Goal: Task Accomplishment & Management: Use online tool/utility

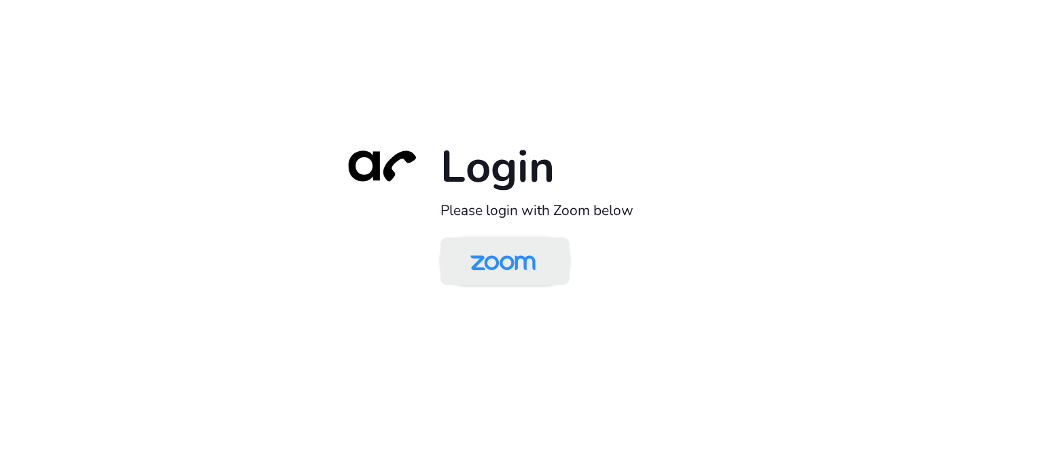
click at [527, 249] on img at bounding box center [503, 262] width 94 height 44
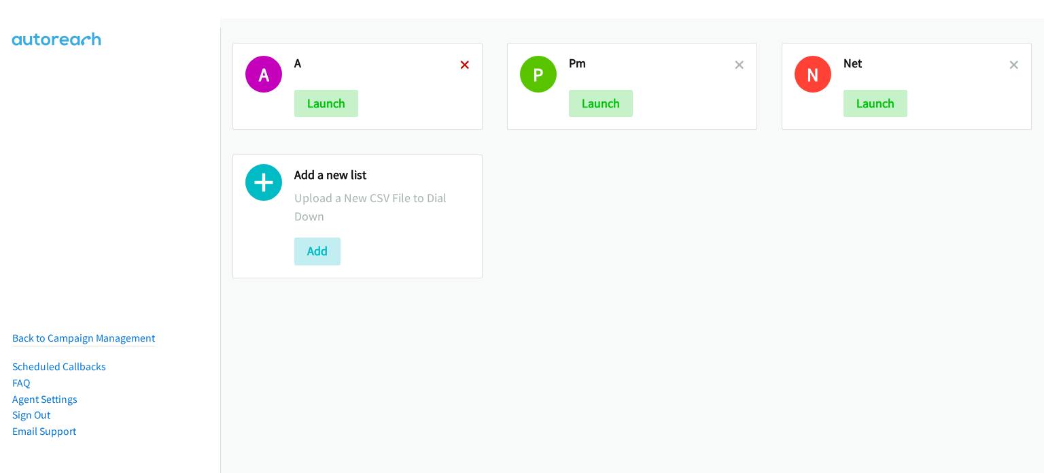
click at [462, 62] on icon at bounding box center [465, 66] width 10 height 10
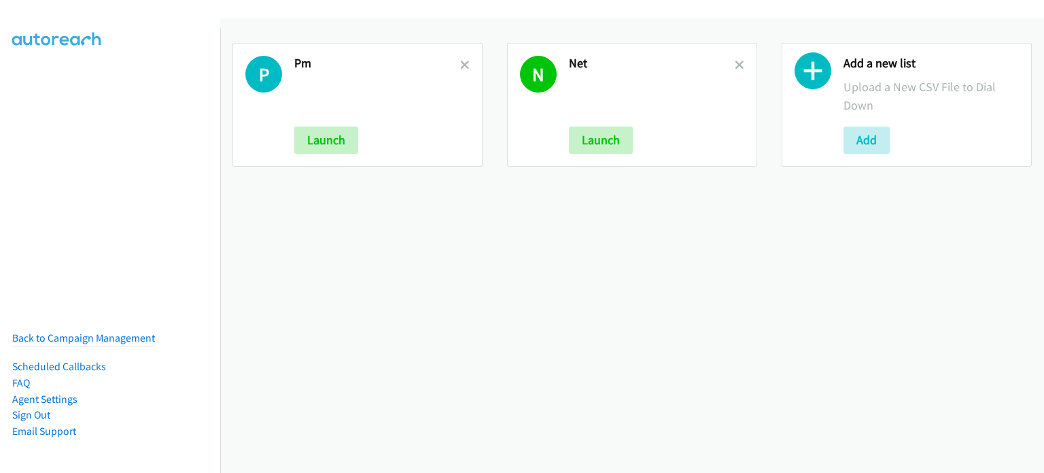
click at [462, 62] on icon at bounding box center [465, 66] width 10 height 10
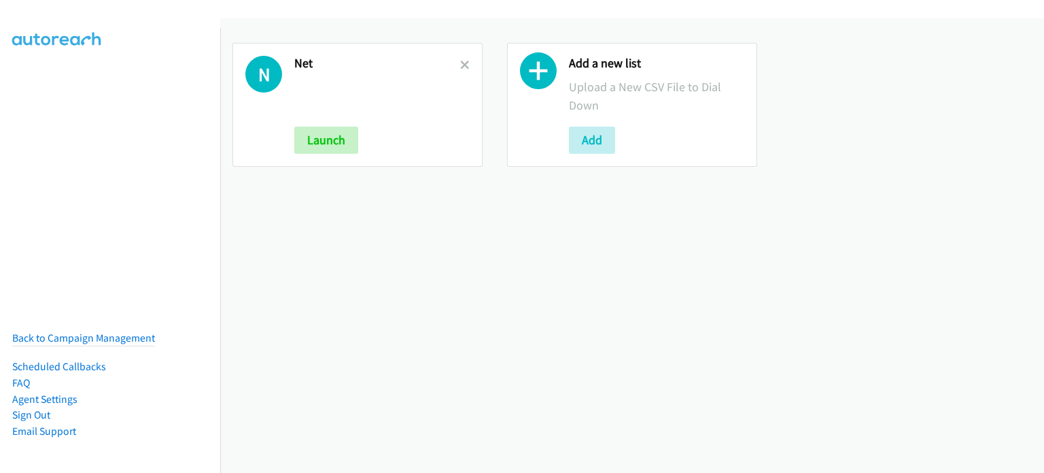
drag, startPoint x: 303, startPoint y: 59, endPoint x: 341, endPoint y: 56, distance: 38.2
click at [305, 59] on h2 "Net" at bounding box center [377, 64] width 166 height 16
click at [464, 58] on link at bounding box center [465, 65] width 10 height 16
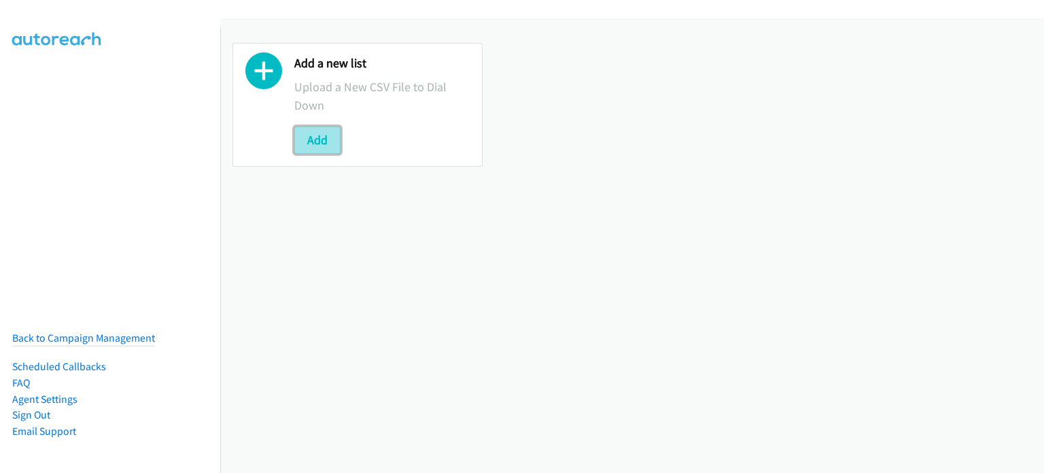
click at [329, 135] on button "Add" at bounding box center [317, 139] width 46 height 27
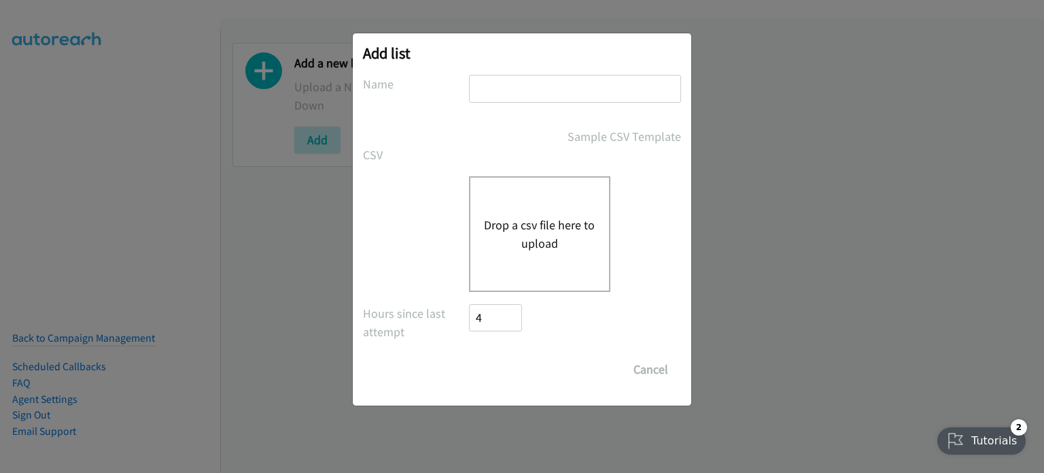
click at [515, 220] on button "Drop a csv file here to upload" at bounding box center [539, 234] width 111 height 37
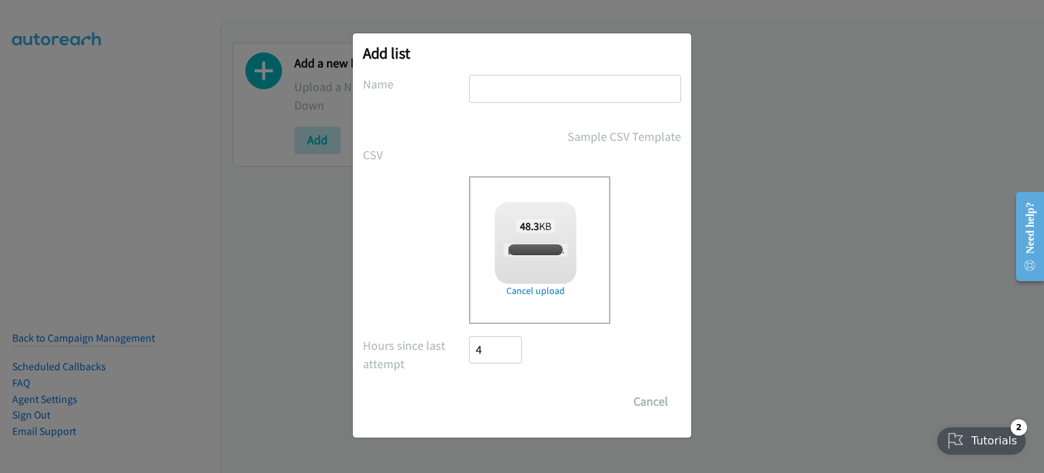
click at [508, 88] on input "text" at bounding box center [575, 89] width 212 height 28
checkbox input "true"
type input "AM"
click at [516, 392] on input "Save List" at bounding box center [504, 401] width 71 height 27
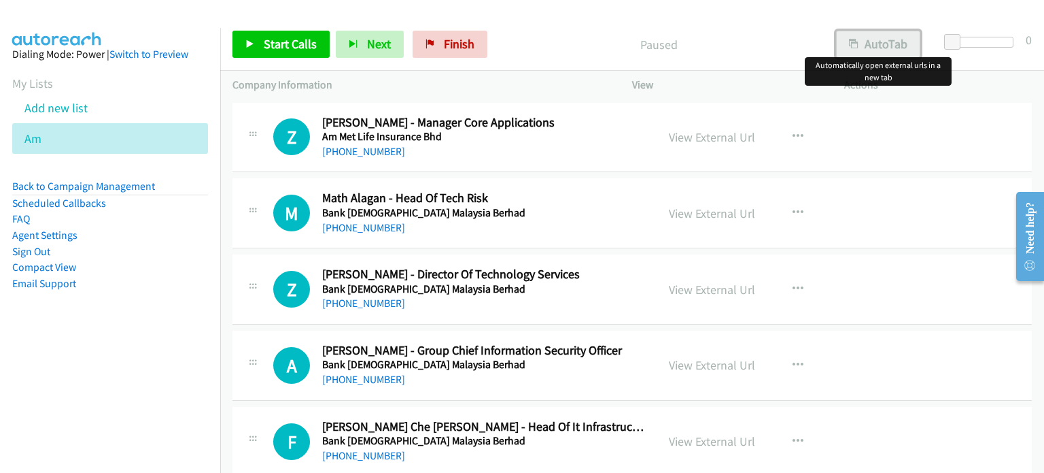
click at [881, 47] on button "AutoTab" at bounding box center [878, 44] width 84 height 27
click at [704, 139] on link "View External Url" at bounding box center [712, 137] width 86 height 16
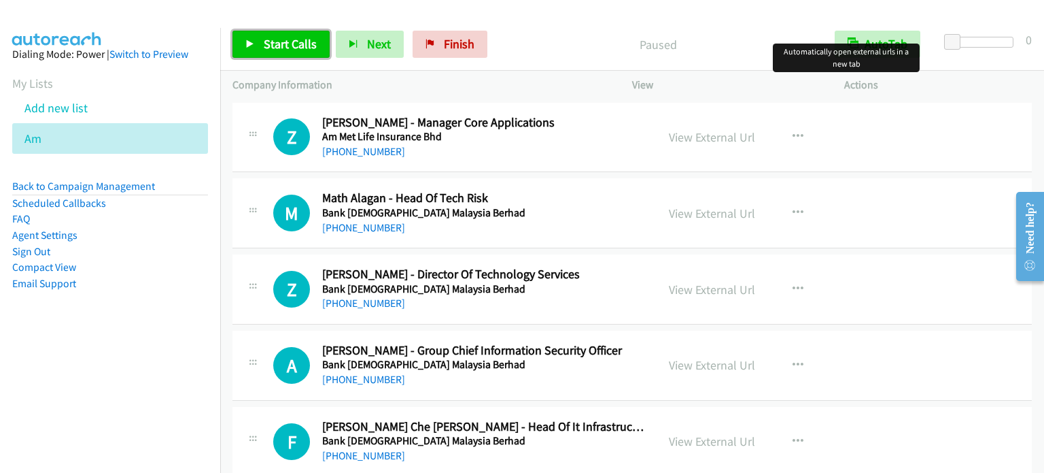
click at [300, 42] on span "Start Calls" at bounding box center [290, 44] width 53 height 16
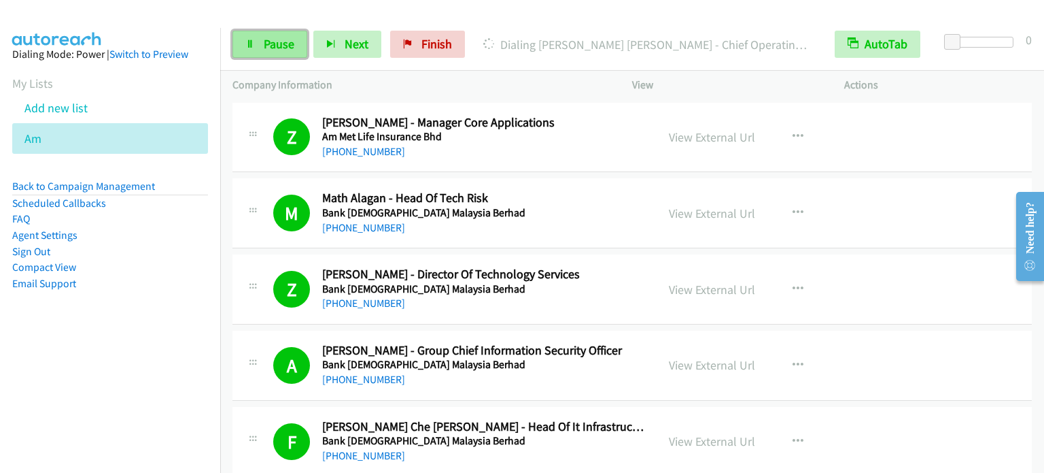
click at [288, 40] on span "Pause" at bounding box center [279, 44] width 31 height 16
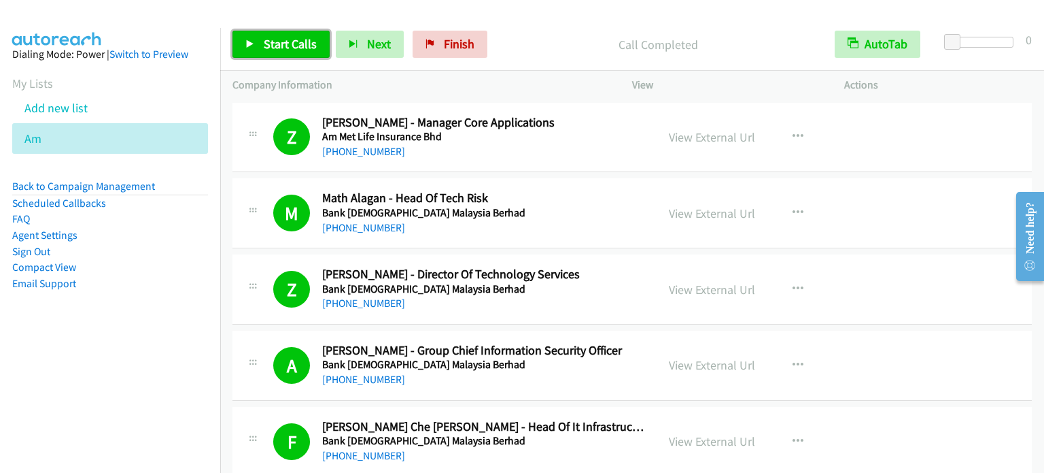
click at [302, 44] on span "Start Calls" at bounding box center [290, 44] width 53 height 16
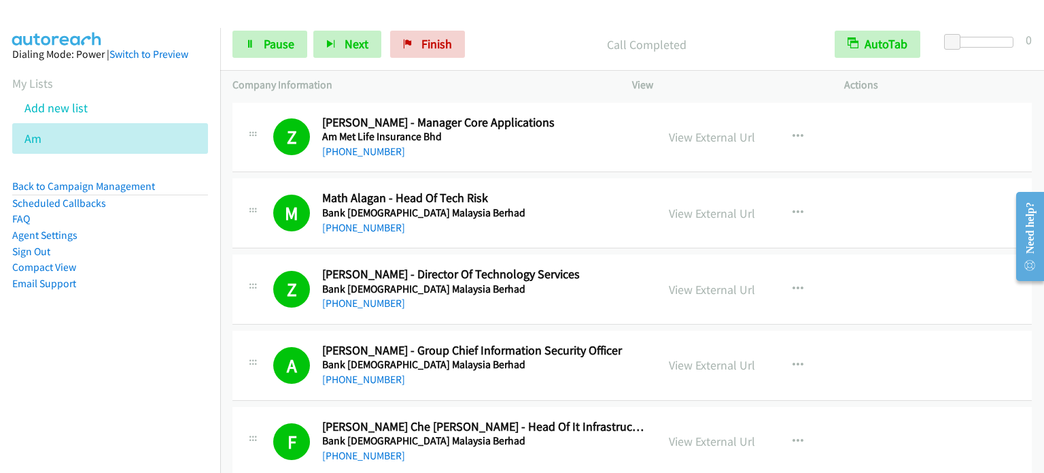
click at [119, 399] on nav "Dialing Mode: Power | Switch to Preview My Lists Add new list Am Back to Campai…" at bounding box center [110, 264] width 221 height 473
click at [266, 47] on span "Pause" at bounding box center [279, 44] width 31 height 16
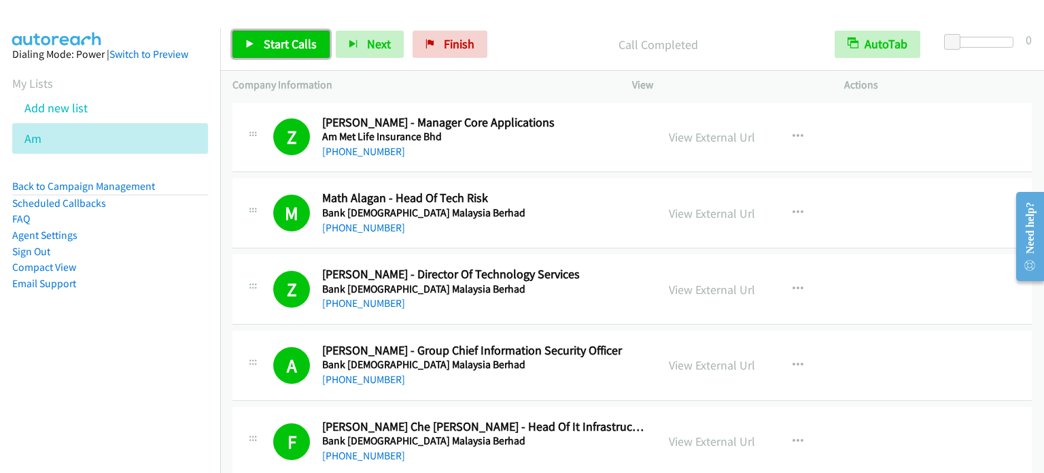
click at [277, 44] on span "Start Calls" at bounding box center [290, 44] width 53 height 16
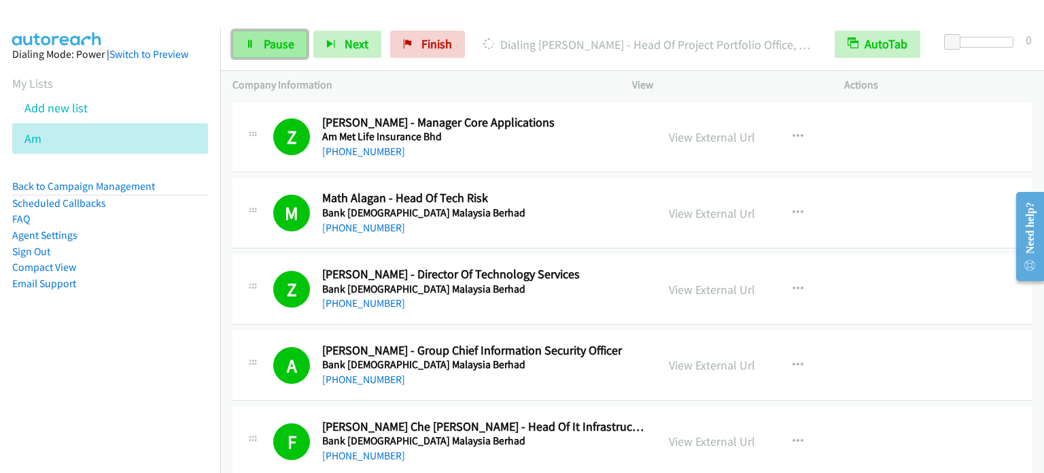
click at [253, 48] on icon at bounding box center [250, 45] width 10 height 10
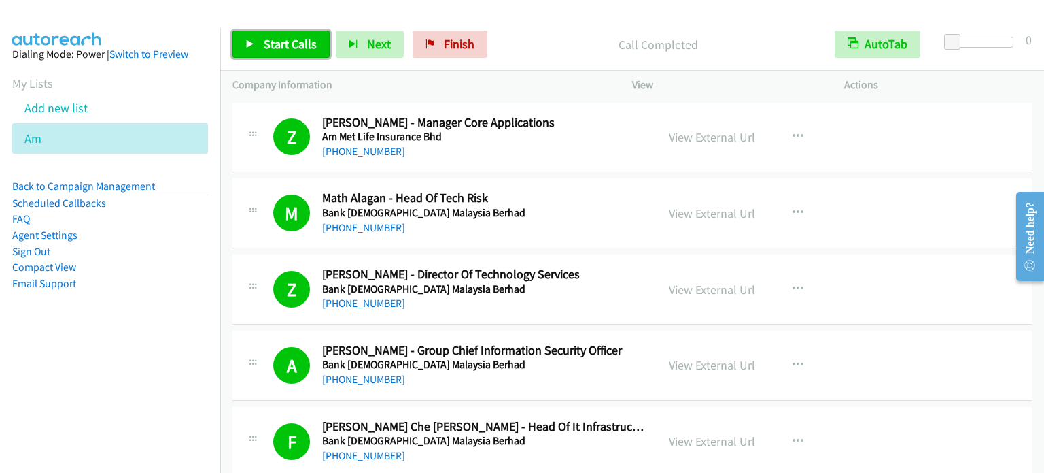
click at [293, 43] on span "Start Calls" at bounding box center [290, 44] width 53 height 16
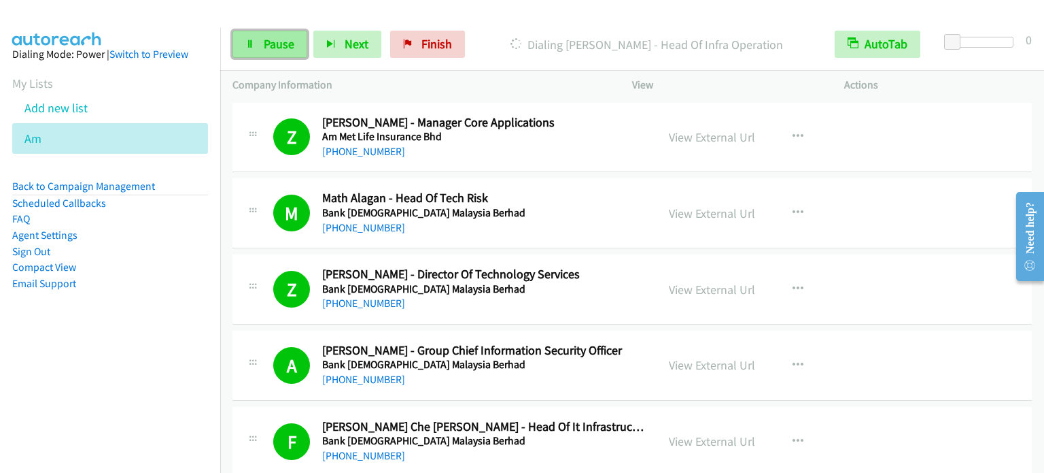
click at [269, 44] on span "Pause" at bounding box center [279, 44] width 31 height 16
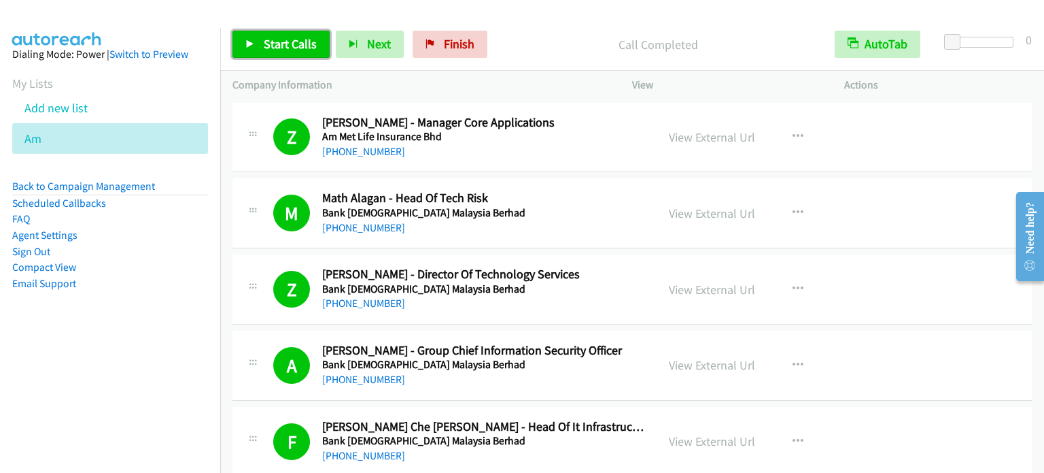
click at [294, 41] on span "Start Calls" at bounding box center [290, 44] width 53 height 16
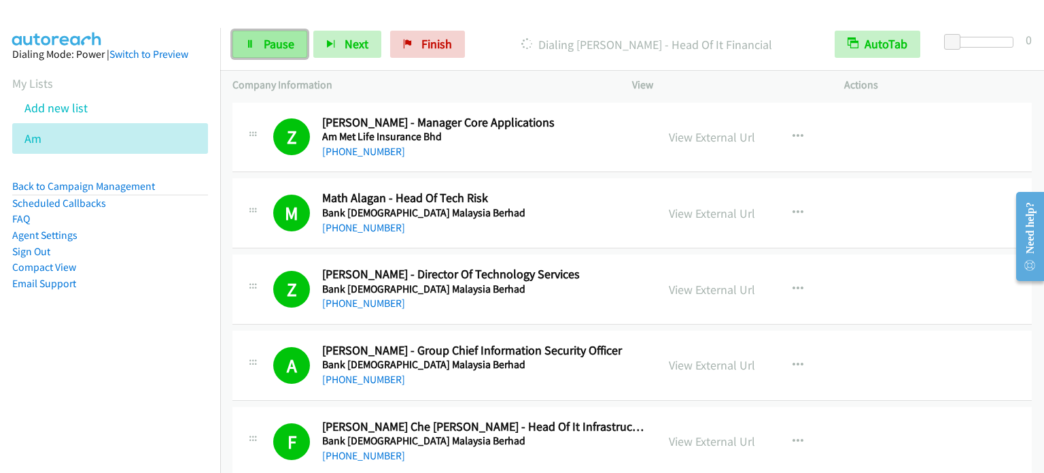
click at [284, 46] on span "Pause" at bounding box center [279, 44] width 31 height 16
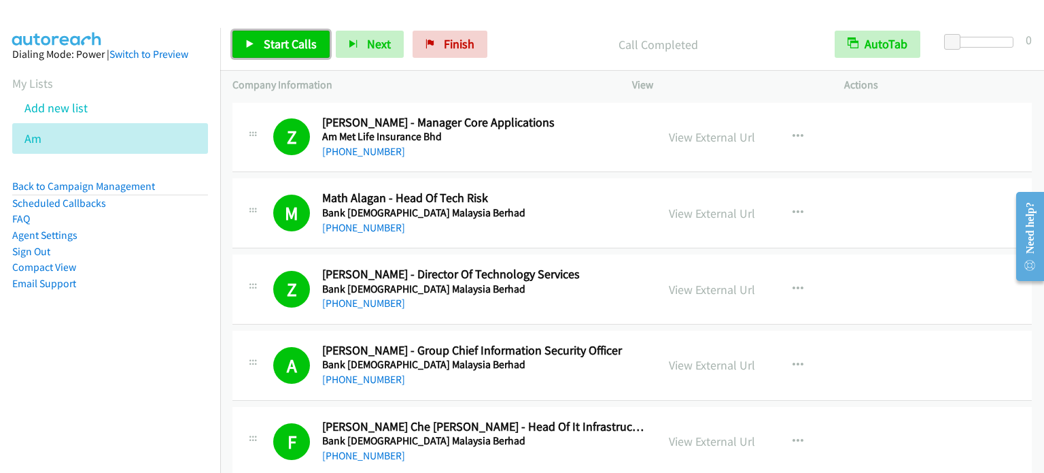
click at [273, 46] on span "Start Calls" at bounding box center [290, 44] width 53 height 16
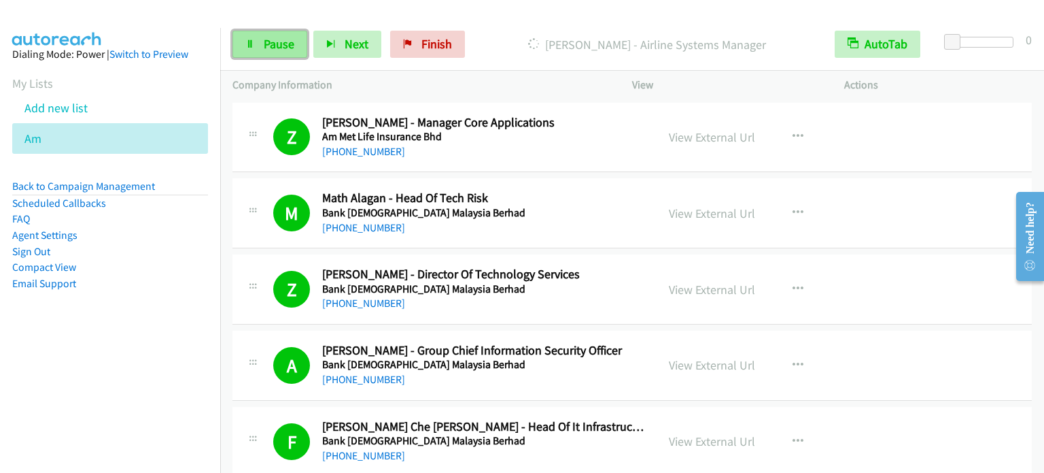
click at [267, 46] on span "Pause" at bounding box center [279, 44] width 31 height 16
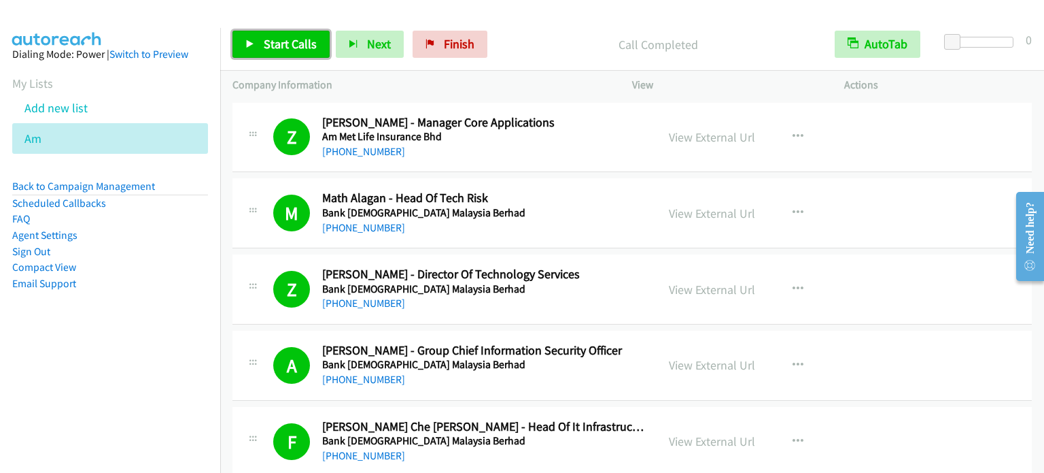
click at [288, 43] on span "Start Calls" at bounding box center [290, 44] width 53 height 16
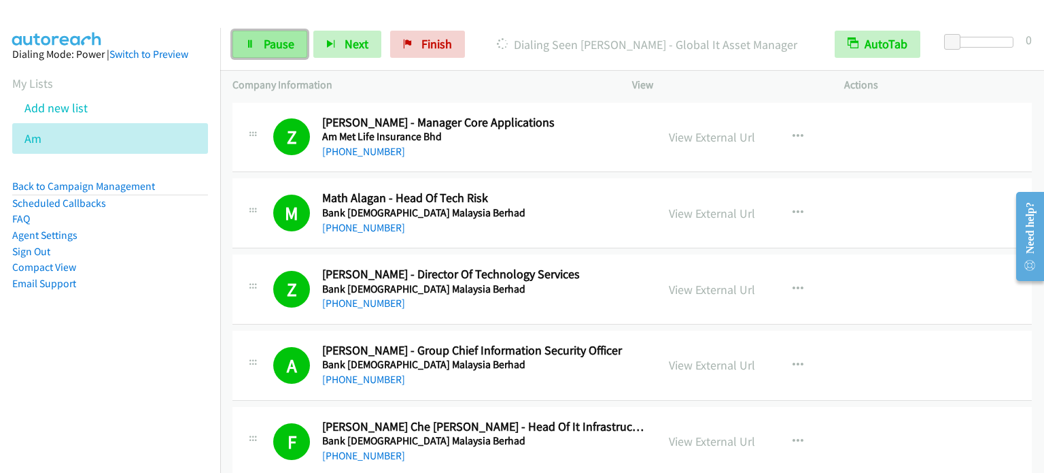
click at [275, 50] on span "Pause" at bounding box center [279, 44] width 31 height 16
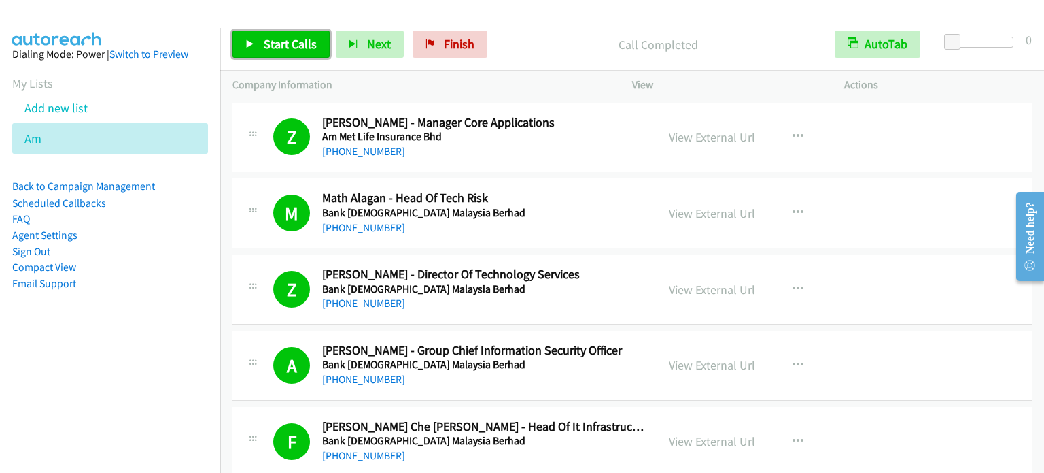
click at [303, 43] on span "Start Calls" at bounding box center [290, 44] width 53 height 16
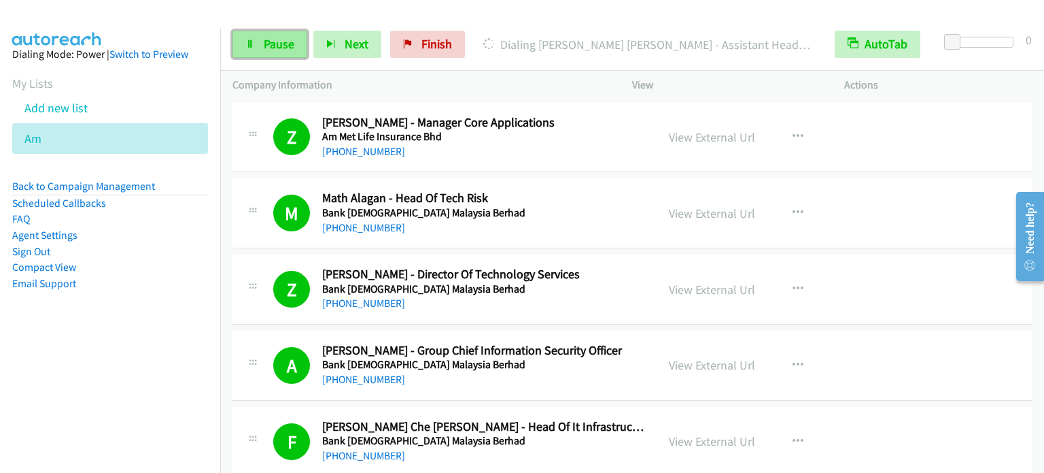
click at [267, 52] on link "Pause" at bounding box center [270, 44] width 75 height 27
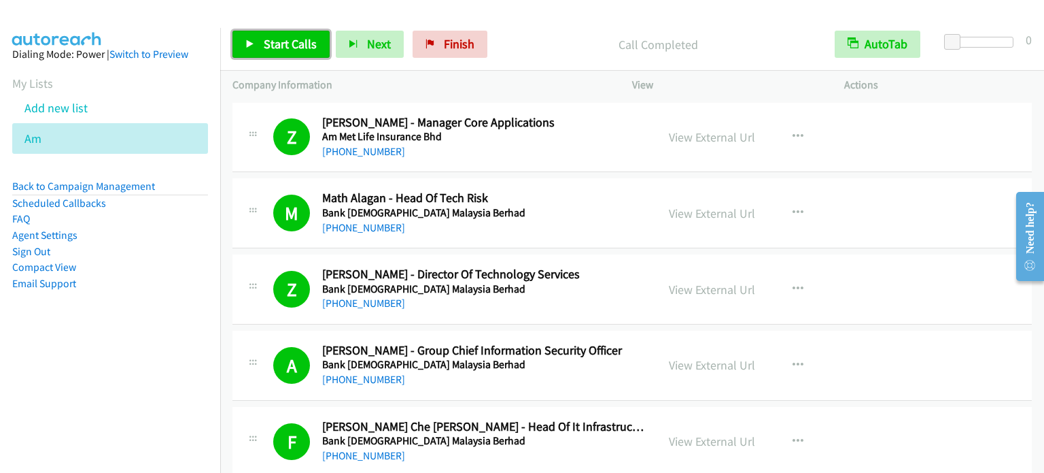
click at [290, 40] on span "Start Calls" at bounding box center [290, 44] width 53 height 16
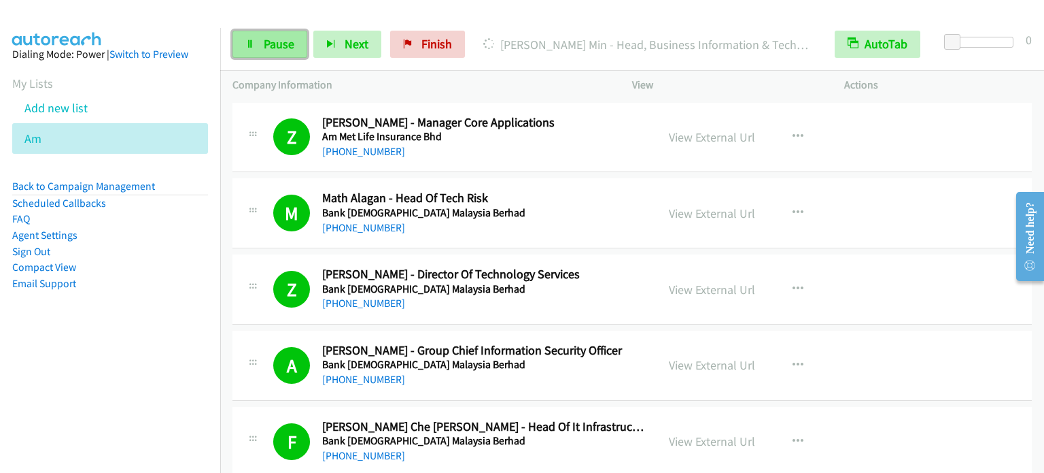
click at [269, 43] on span "Pause" at bounding box center [279, 44] width 31 height 16
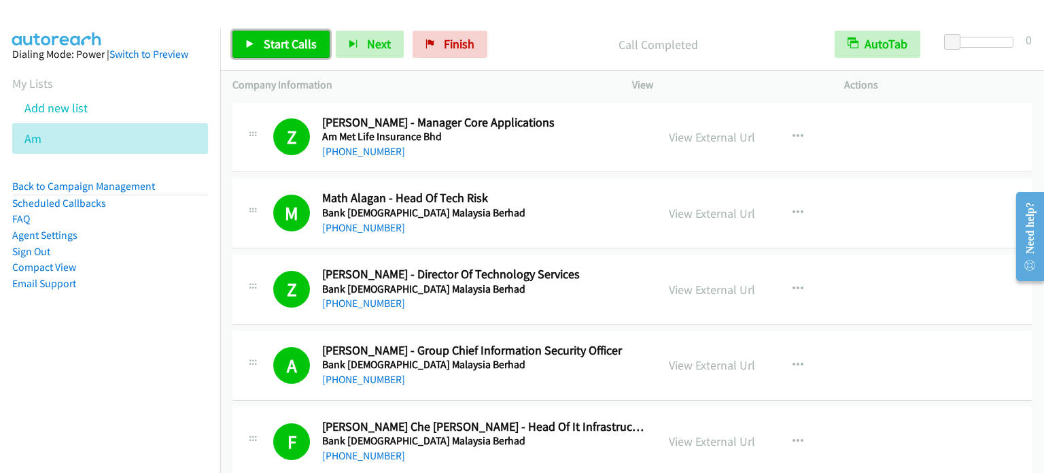
click at [283, 48] on span "Start Calls" at bounding box center [290, 44] width 53 height 16
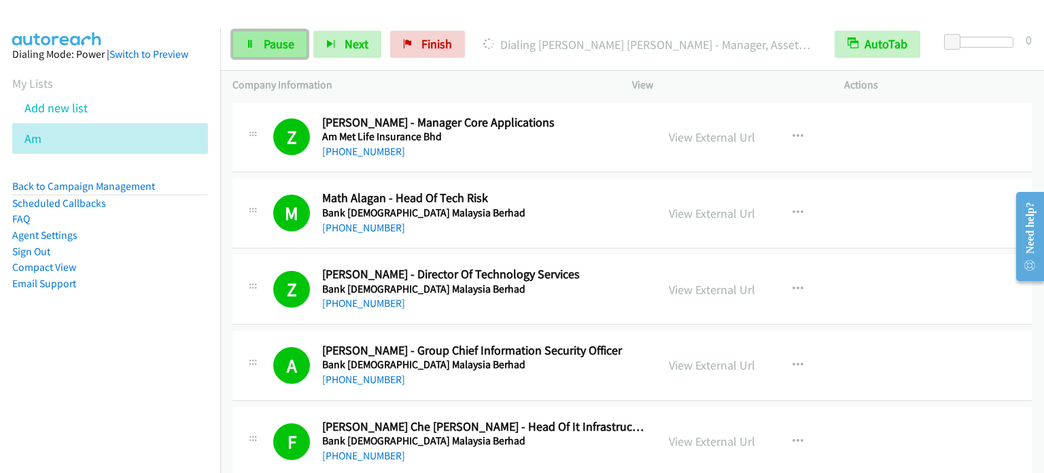
click at [276, 47] on span "Pause" at bounding box center [279, 44] width 31 height 16
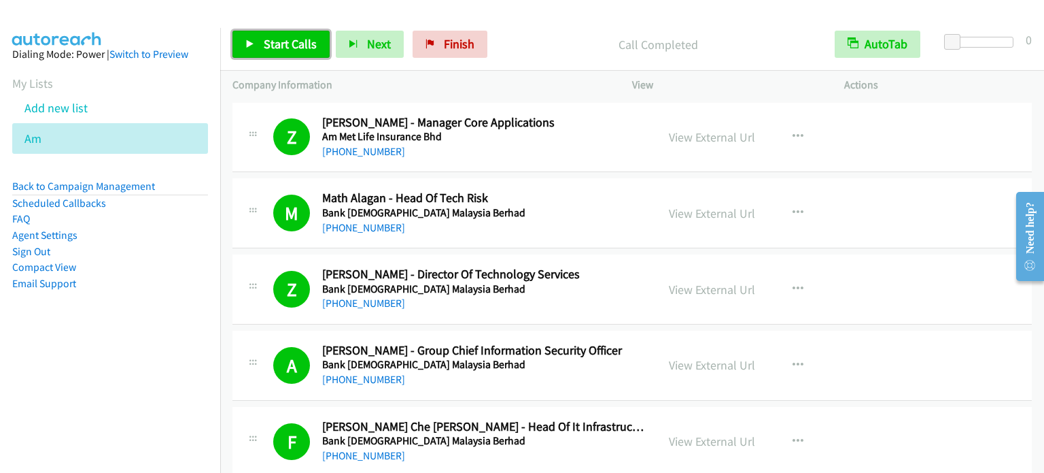
click at [291, 38] on span "Start Calls" at bounding box center [290, 44] width 53 height 16
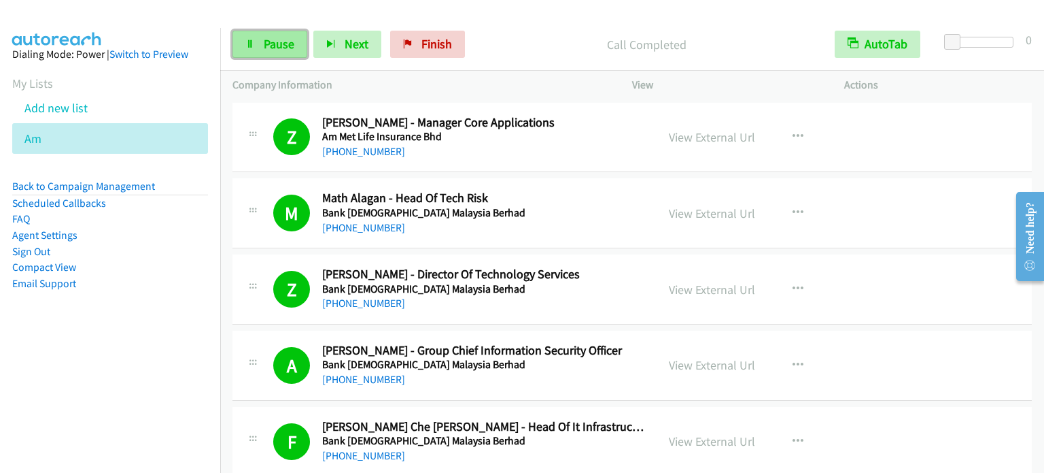
click at [267, 51] on span "Pause" at bounding box center [279, 44] width 31 height 16
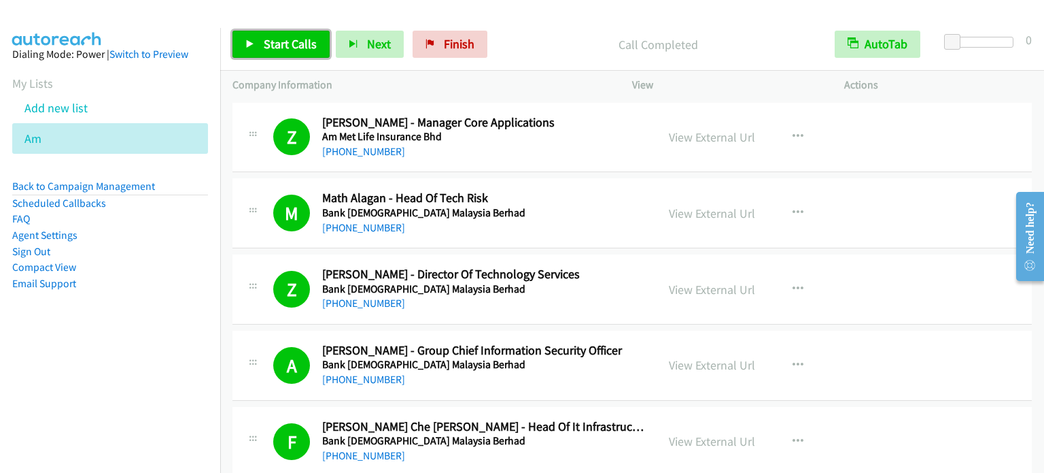
click at [284, 46] on span "Start Calls" at bounding box center [290, 44] width 53 height 16
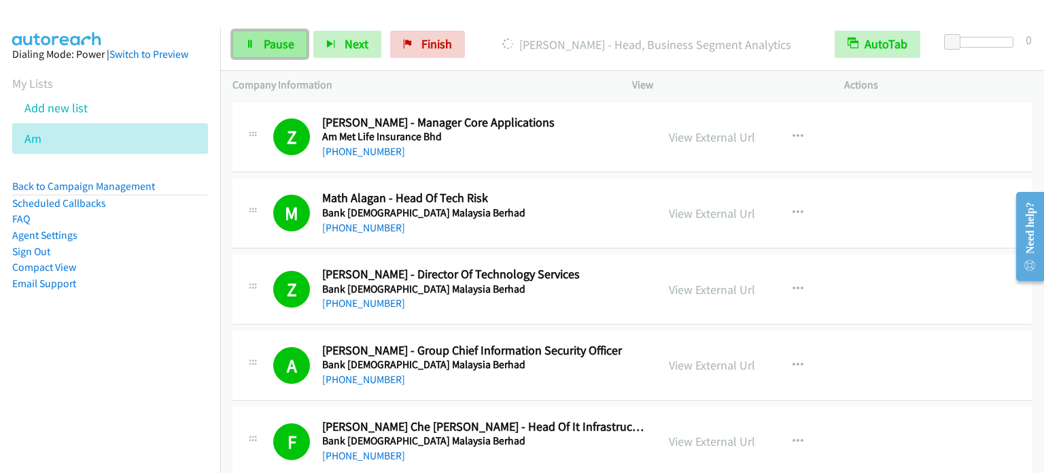
click at [272, 44] on span "Pause" at bounding box center [279, 44] width 31 height 16
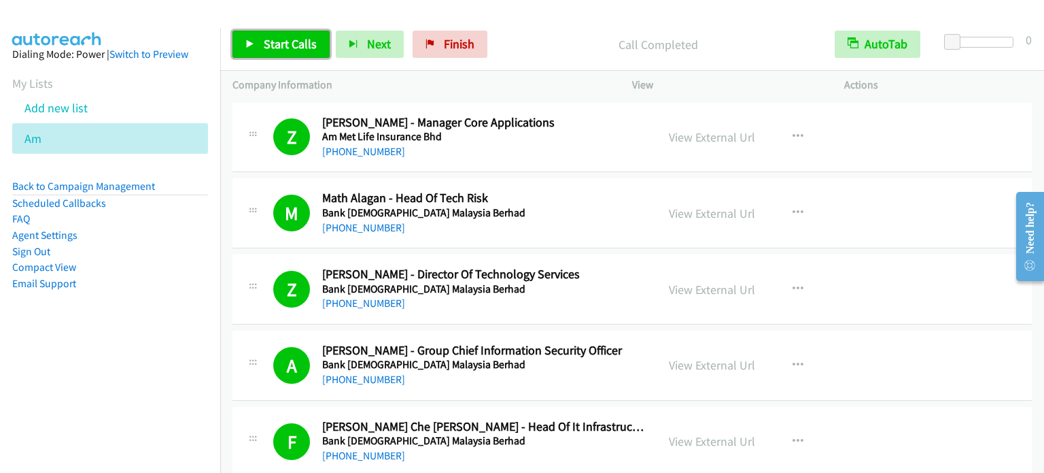
click at [283, 52] on link "Start Calls" at bounding box center [281, 44] width 97 height 27
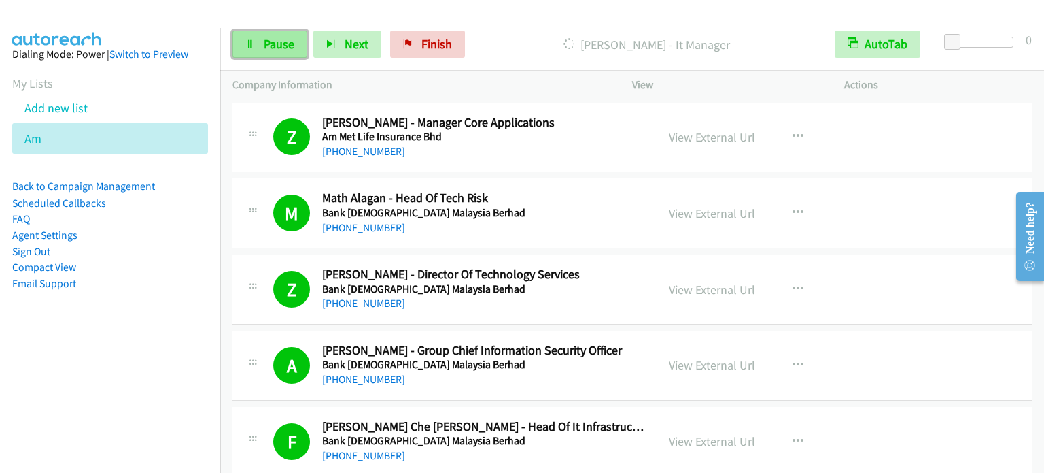
click at [277, 40] on span "Pause" at bounding box center [279, 44] width 31 height 16
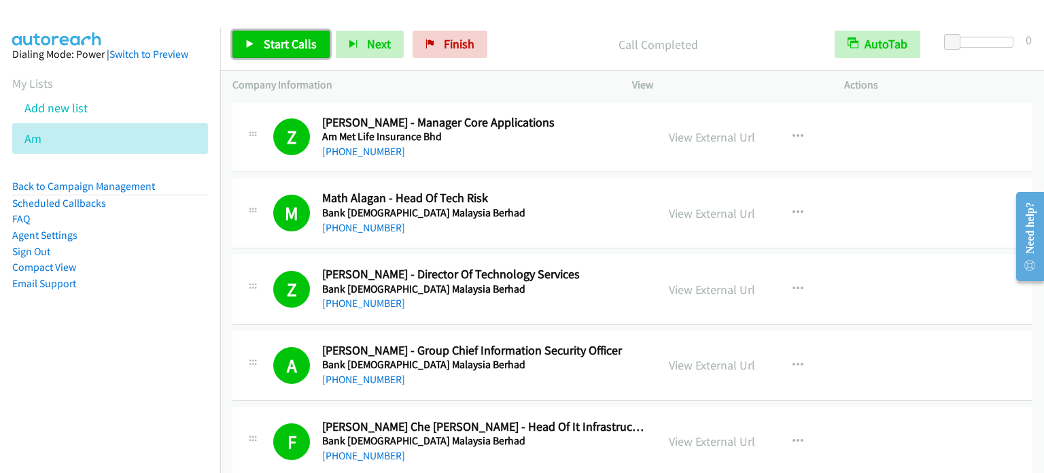
click at [300, 41] on span "Start Calls" at bounding box center [290, 44] width 53 height 16
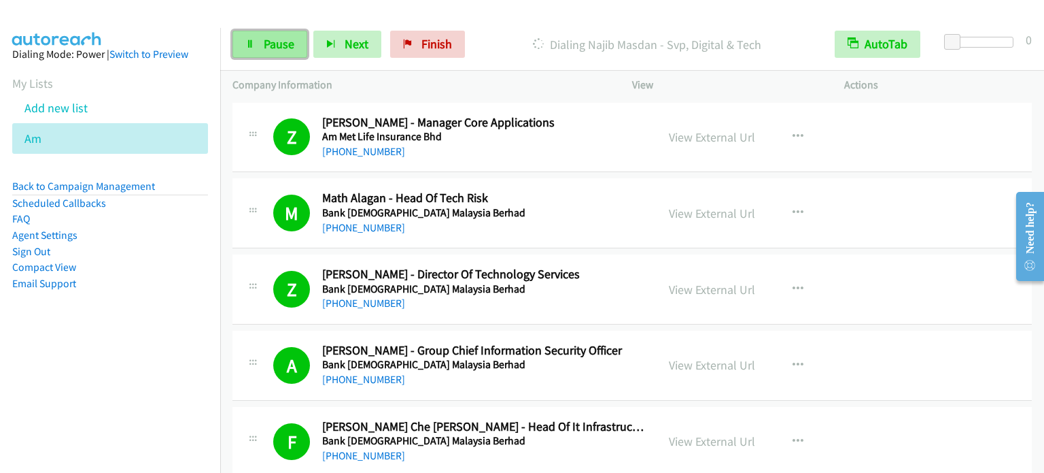
click at [280, 46] on span "Pause" at bounding box center [279, 44] width 31 height 16
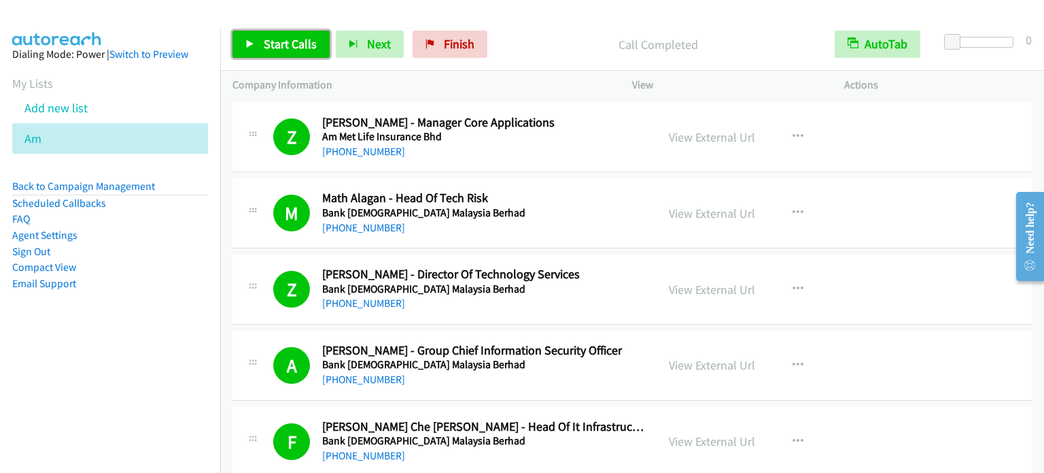
click at [294, 48] on span "Start Calls" at bounding box center [290, 44] width 53 height 16
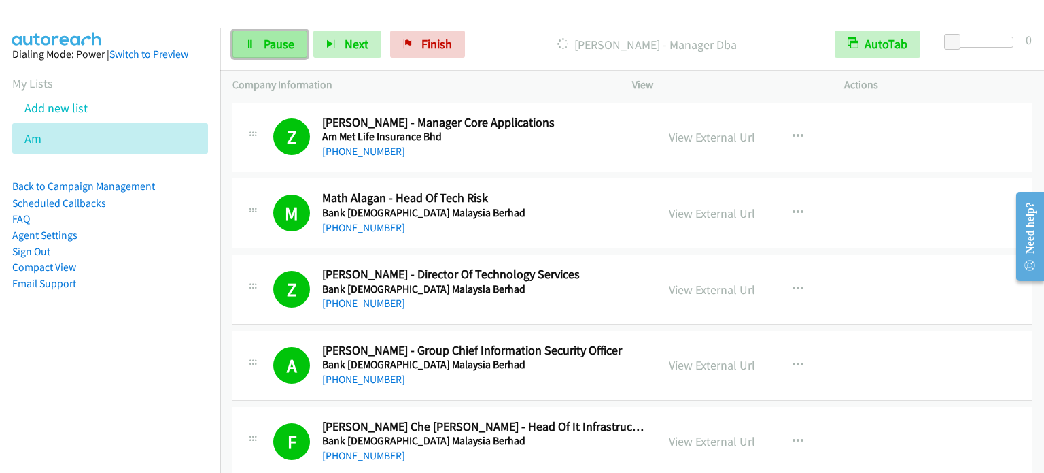
click at [269, 48] on span "Pause" at bounding box center [279, 44] width 31 height 16
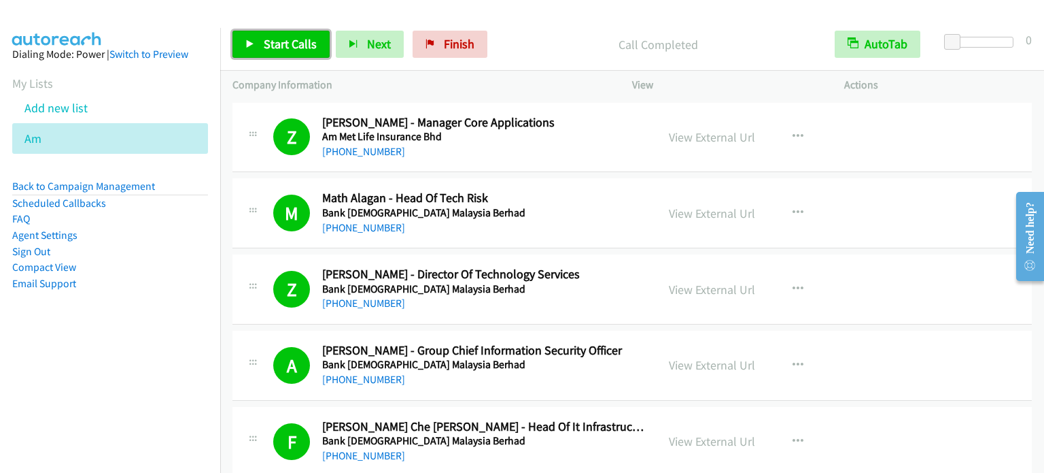
click at [289, 42] on span "Start Calls" at bounding box center [290, 44] width 53 height 16
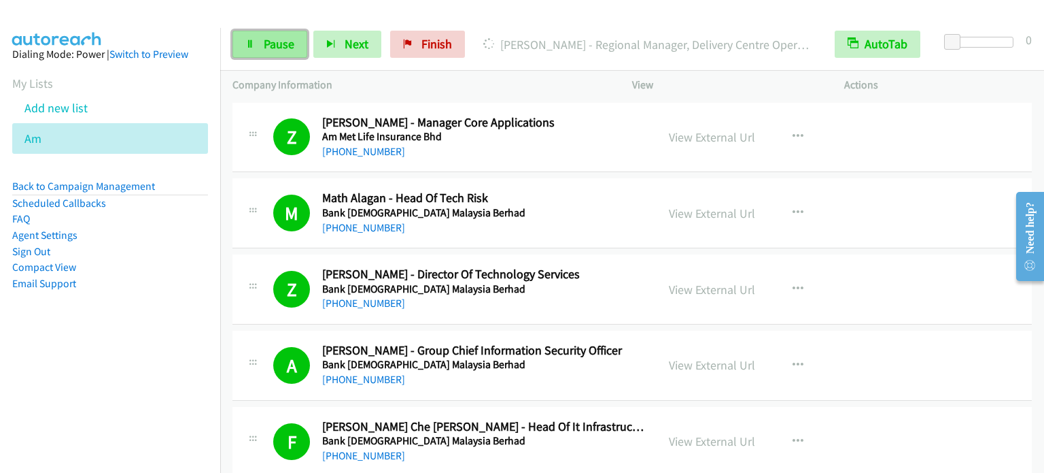
click at [277, 46] on span "Pause" at bounding box center [279, 44] width 31 height 16
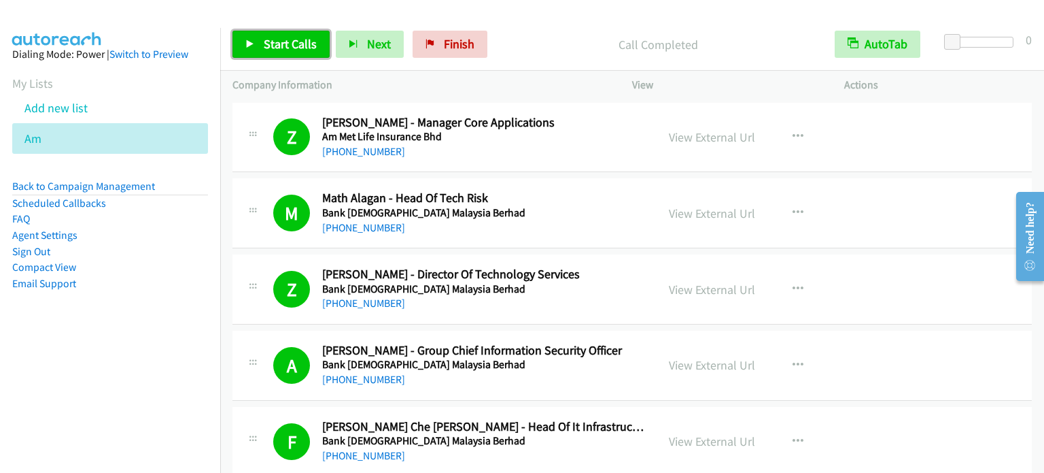
click at [309, 36] on span "Start Calls" at bounding box center [290, 44] width 53 height 16
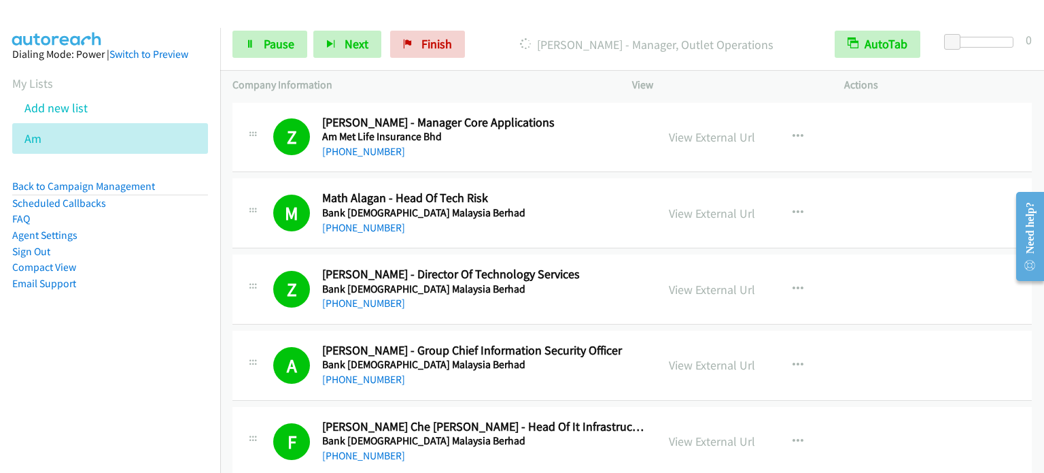
click at [139, 375] on nav "Dialing Mode: Power | Switch to Preview My Lists Add new list Am Back to Campai…" at bounding box center [110, 264] width 221 height 473
click at [268, 54] on link "Pause" at bounding box center [270, 44] width 75 height 27
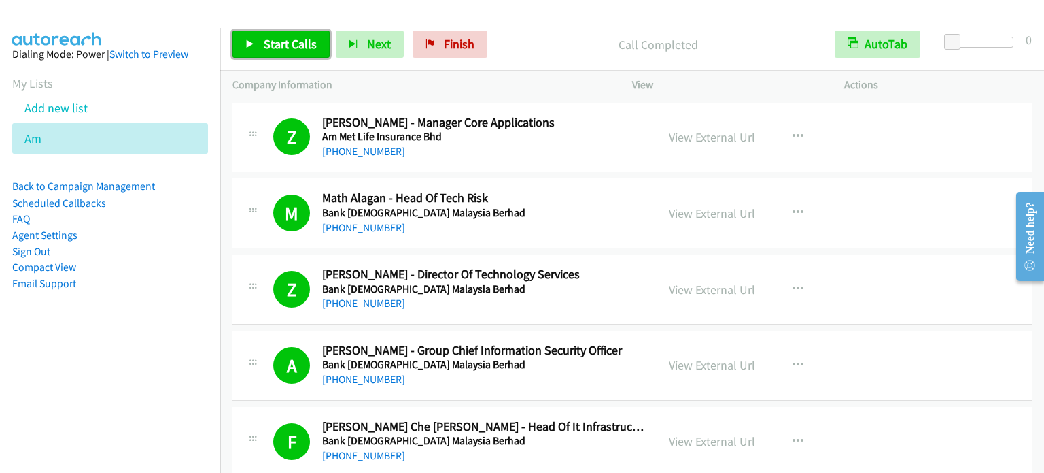
click at [285, 45] on span "Start Calls" at bounding box center [290, 44] width 53 height 16
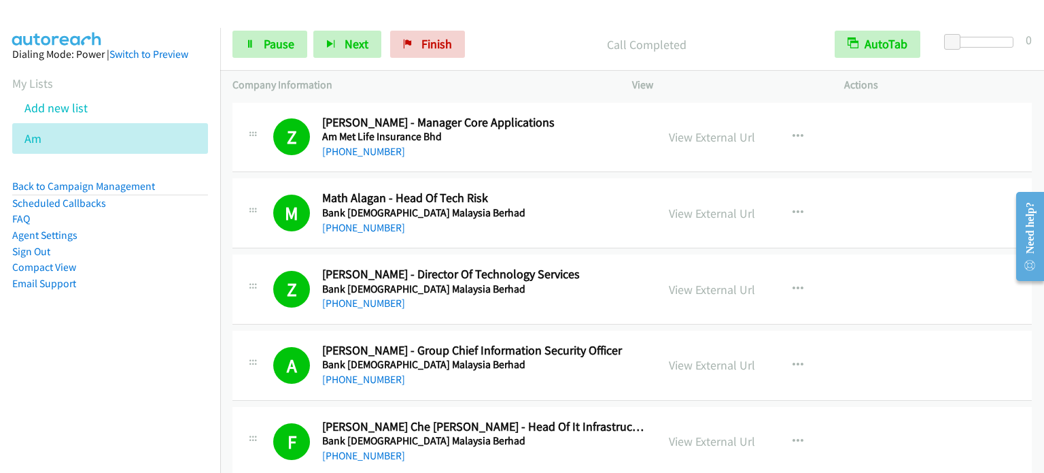
click at [158, 388] on nav "Dialing Mode: Power | Switch to Preview My Lists Add new list Am Back to Campai…" at bounding box center [110, 264] width 221 height 473
click at [280, 46] on span "Pause" at bounding box center [279, 44] width 31 height 16
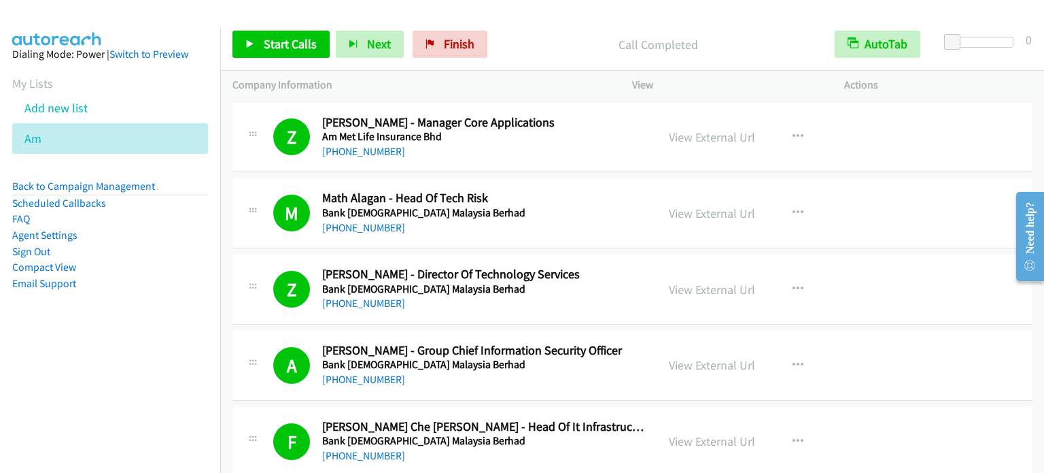
drag, startPoint x: 190, startPoint y: 334, endPoint x: 209, endPoint y: 275, distance: 63.0
click at [190, 334] on aside "Dialing Mode: Power | Switch to Preview My Lists Add new list Am Back to Campai…" at bounding box center [110, 190] width 220 height 325
drag, startPoint x: 141, startPoint y: 399, endPoint x: 151, endPoint y: 377, distance: 23.7
click at [141, 399] on nav "Dialing Mode: Power | Switch to Preview My Lists Add new list Am Back to Campai…" at bounding box center [110, 264] width 221 height 473
drag, startPoint x: 193, startPoint y: 375, endPoint x: 201, endPoint y: 381, distance: 9.2
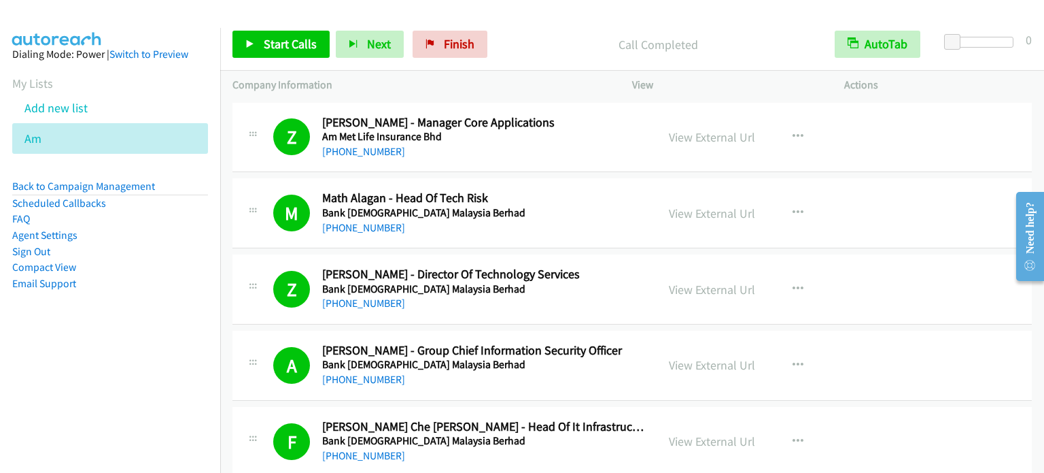
click at [195, 377] on nav "Dialing Mode: Power | Switch to Preview My Lists Add new list Am Back to Campai…" at bounding box center [110, 264] width 221 height 473
click at [118, 342] on aside "Dialing Mode: Power | Switch to Preview My Lists Add new list Am Back to Campai…" at bounding box center [110, 190] width 220 height 325
click at [293, 43] on span "Start Calls" at bounding box center [290, 44] width 53 height 16
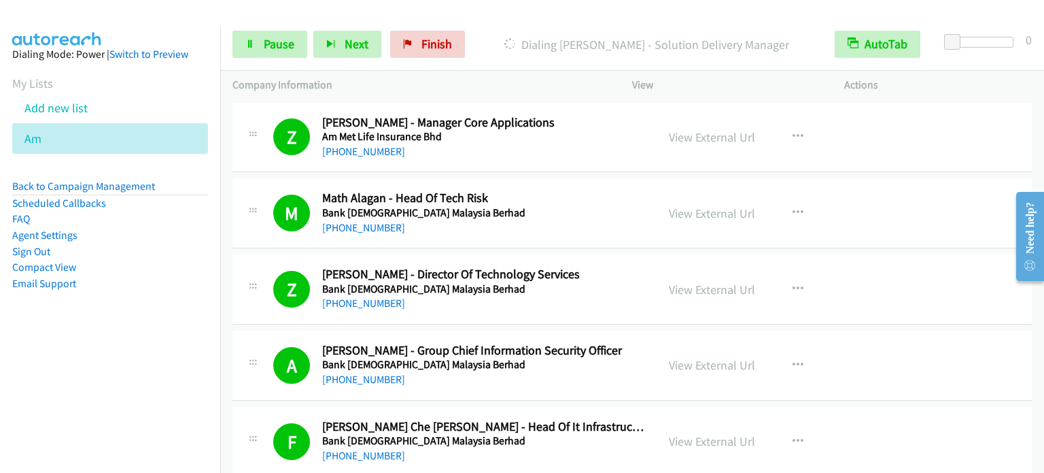
click at [179, 351] on aside "Dialing Mode: Power | Switch to Preview My Lists Add new list Am Back to Campai…" at bounding box center [110, 190] width 220 height 325
click at [264, 51] on span "Pause" at bounding box center [279, 44] width 31 height 16
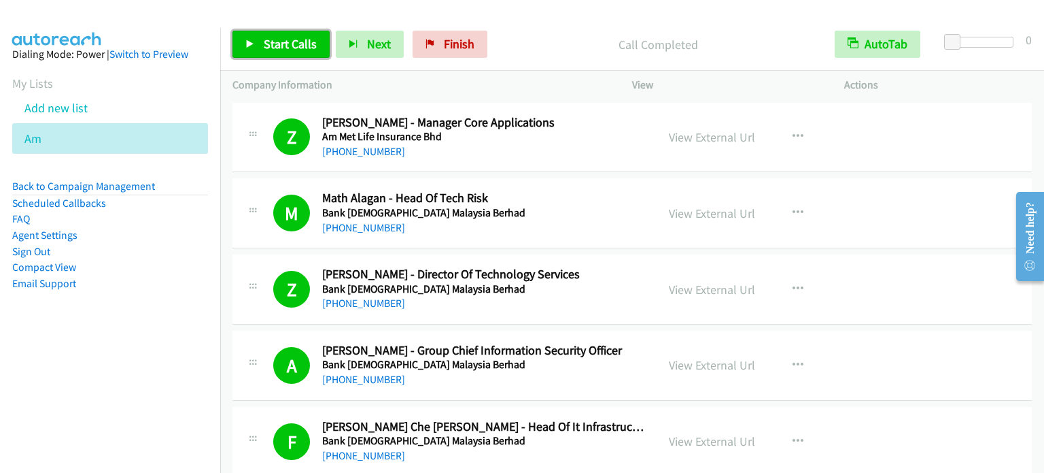
click at [307, 51] on span "Start Calls" at bounding box center [290, 44] width 53 height 16
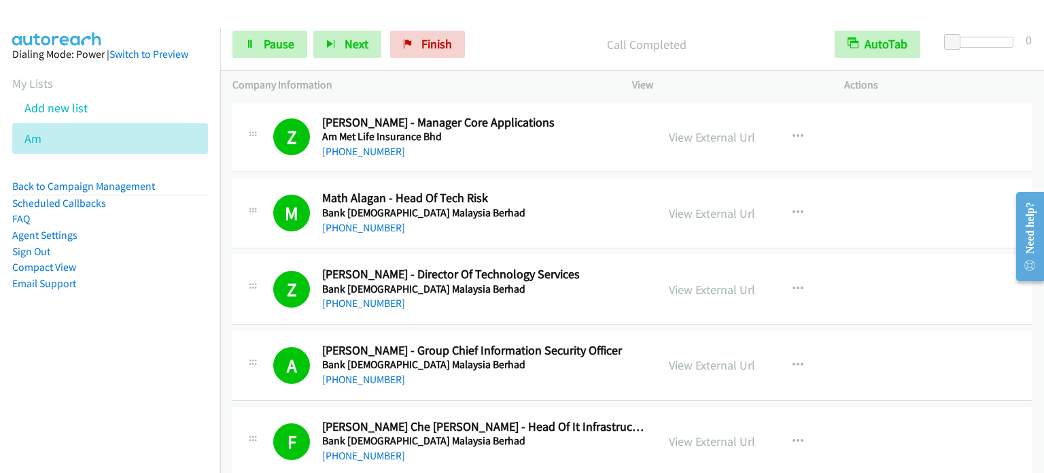
click at [36, 366] on nav "Dialing Mode: Power | Switch to Preview My Lists Add new list Am Back to Campai…" at bounding box center [110, 264] width 221 height 473
click at [285, 46] on span "Pause" at bounding box center [279, 44] width 31 height 16
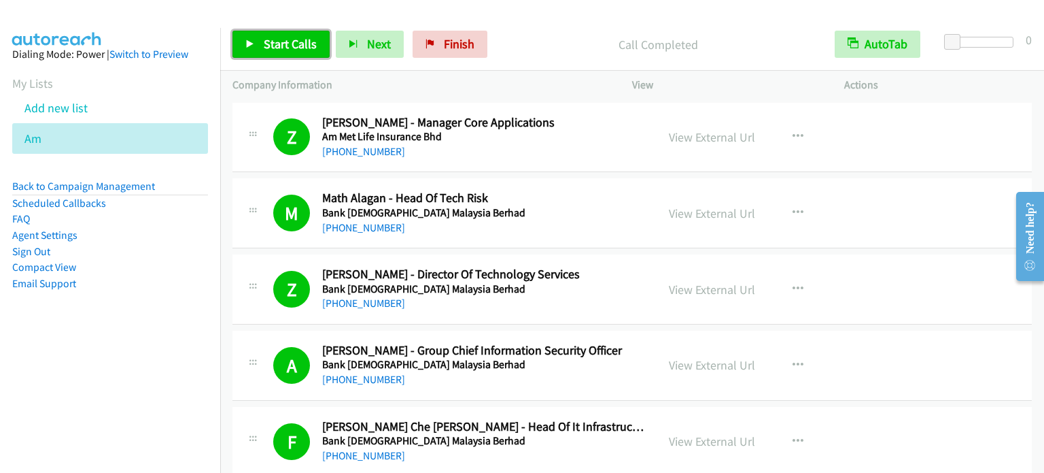
click at [292, 44] on span "Start Calls" at bounding box center [290, 44] width 53 height 16
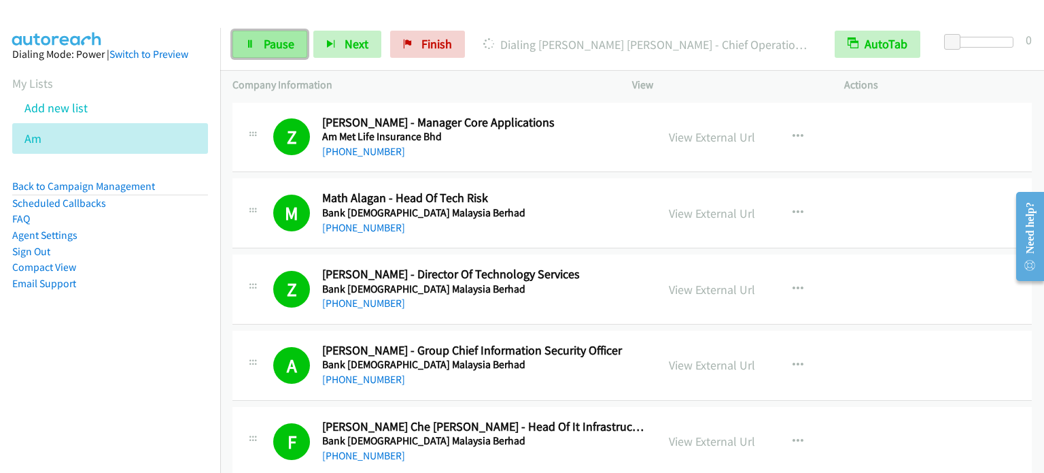
click at [281, 41] on span "Pause" at bounding box center [279, 44] width 31 height 16
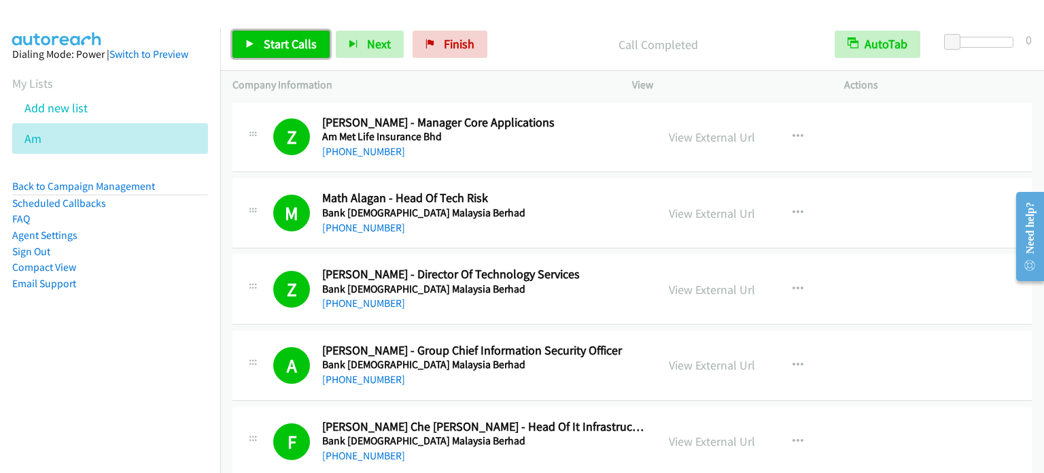
click at [284, 38] on span "Start Calls" at bounding box center [290, 44] width 53 height 16
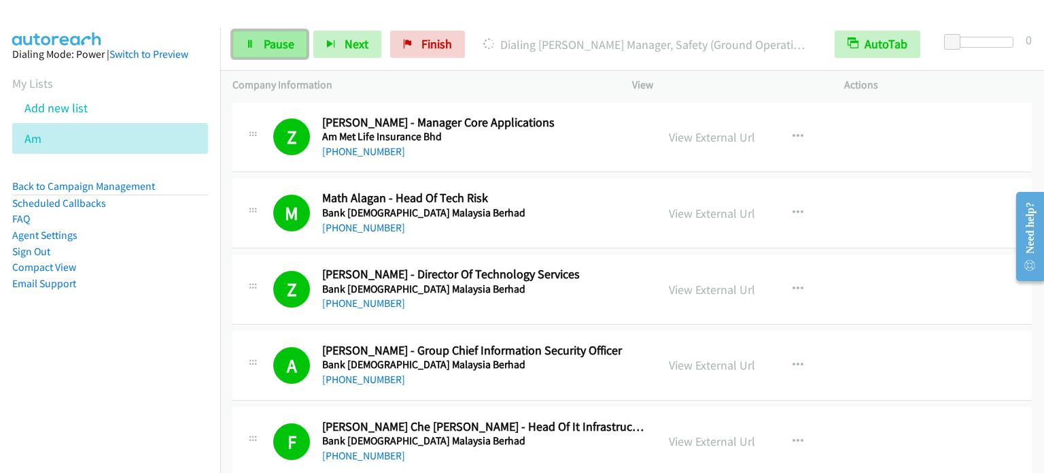
click at [286, 43] on span "Pause" at bounding box center [279, 44] width 31 height 16
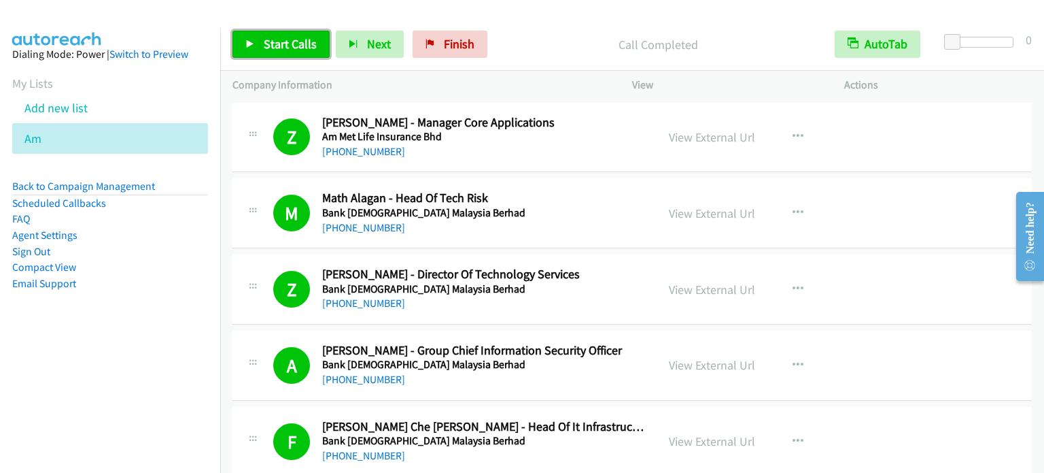
click at [284, 44] on span "Start Calls" at bounding box center [290, 44] width 53 height 16
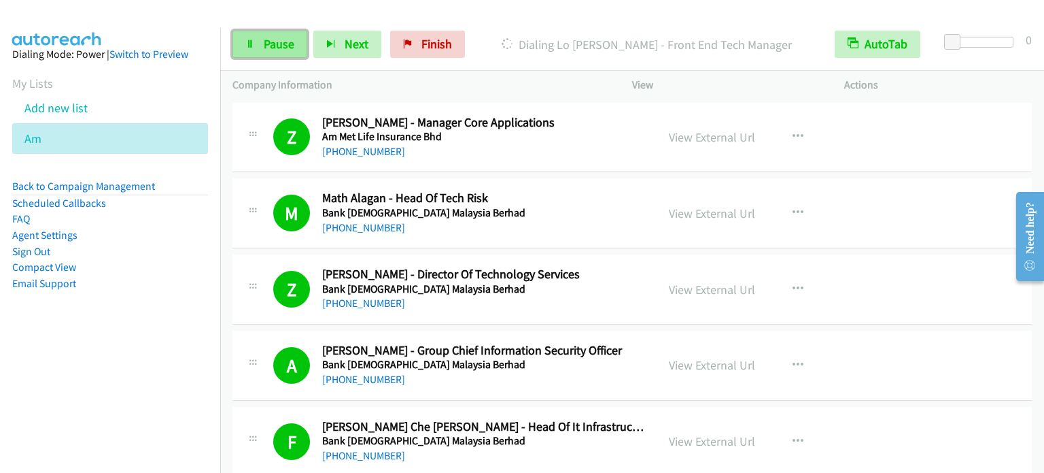
click at [269, 45] on span "Pause" at bounding box center [279, 44] width 31 height 16
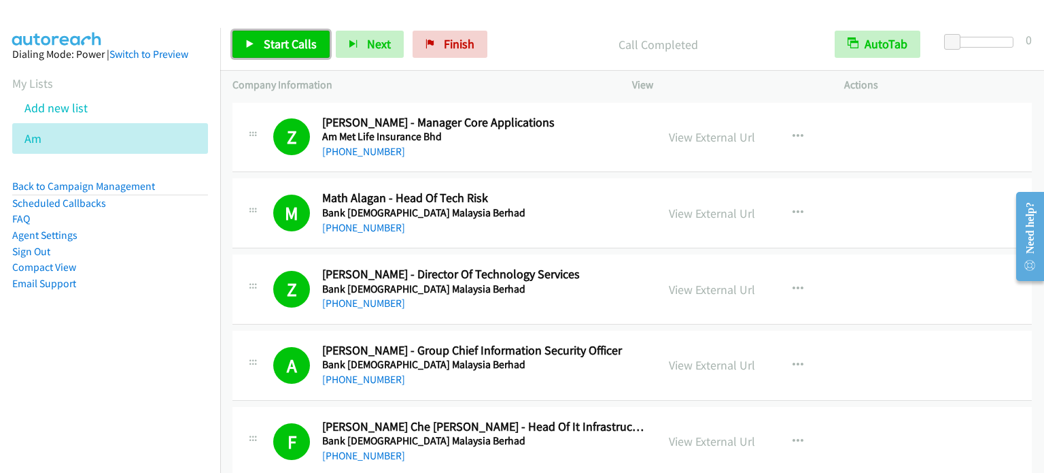
click at [287, 43] on span "Start Calls" at bounding box center [290, 44] width 53 height 16
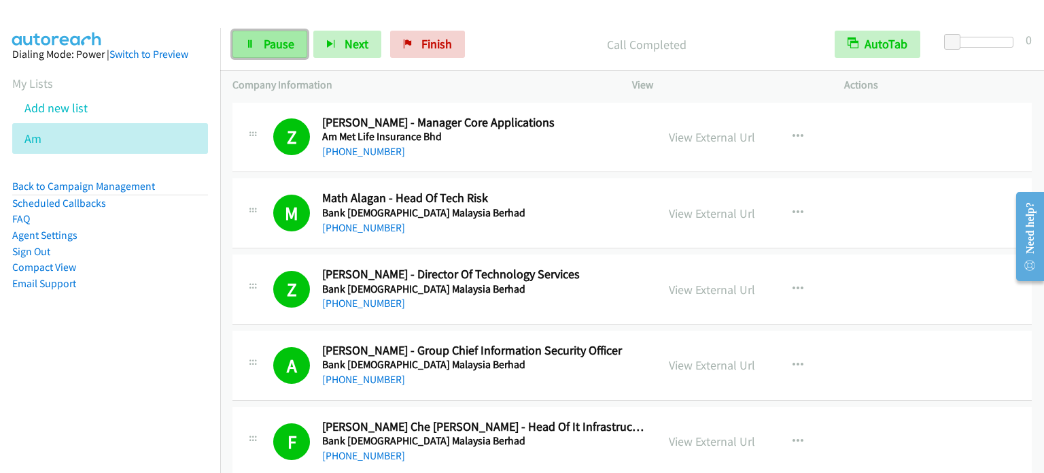
click at [270, 43] on span "Pause" at bounding box center [279, 44] width 31 height 16
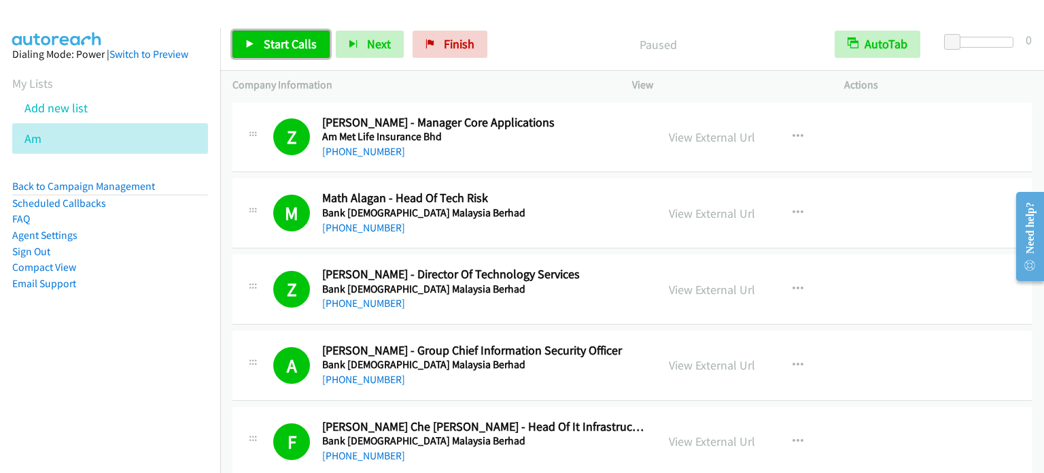
click at [270, 44] on span "Start Calls" at bounding box center [290, 44] width 53 height 16
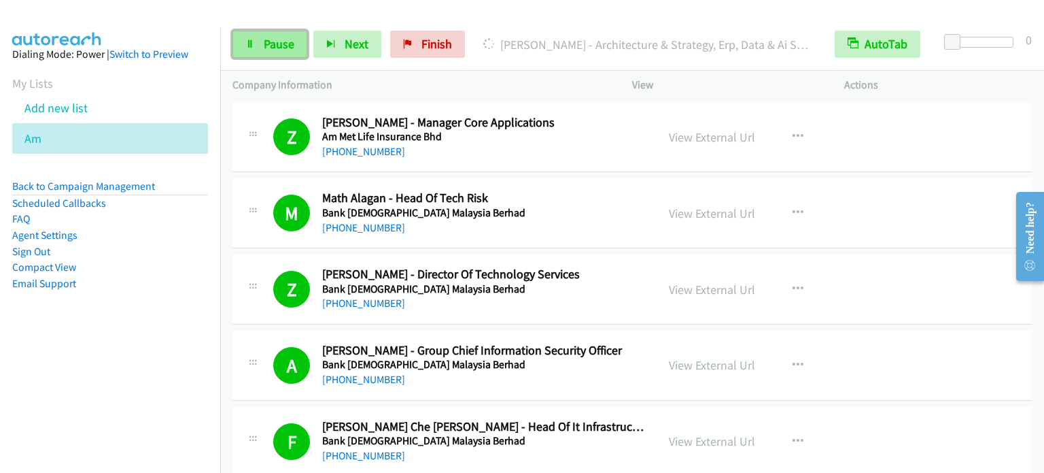
click at [287, 42] on span "Pause" at bounding box center [279, 44] width 31 height 16
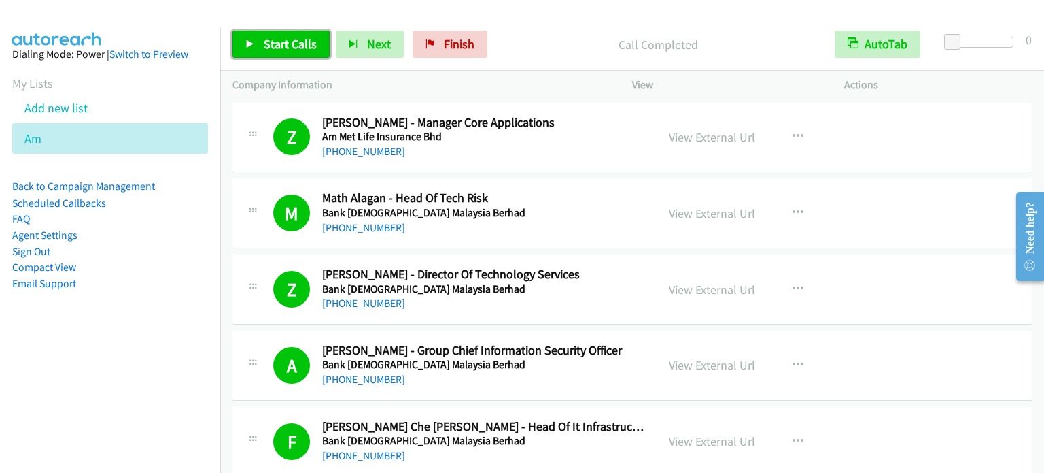
click at [272, 46] on span "Start Calls" at bounding box center [290, 44] width 53 height 16
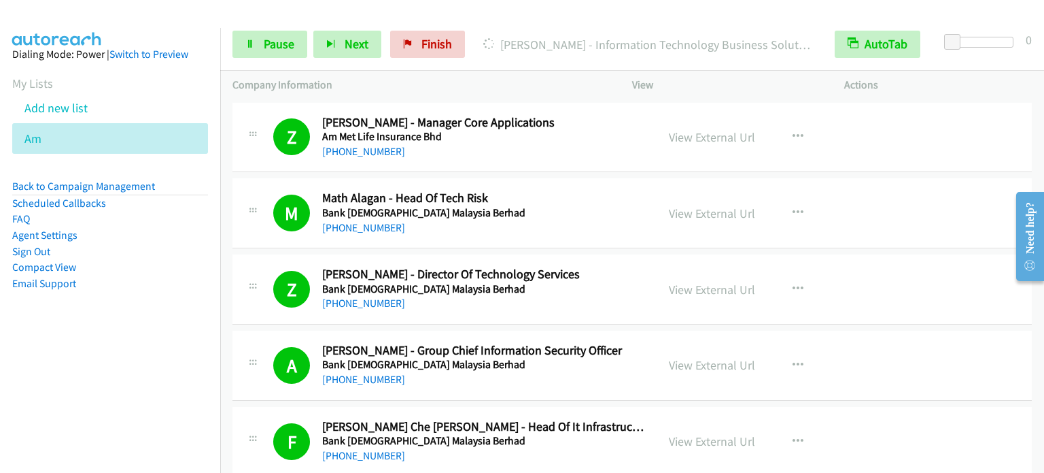
click at [120, 361] on nav "Dialing Mode: Power | Switch to Preview My Lists Add new list Am Back to Campai…" at bounding box center [110, 264] width 221 height 473
click at [288, 36] on span "Pause" at bounding box center [279, 44] width 31 height 16
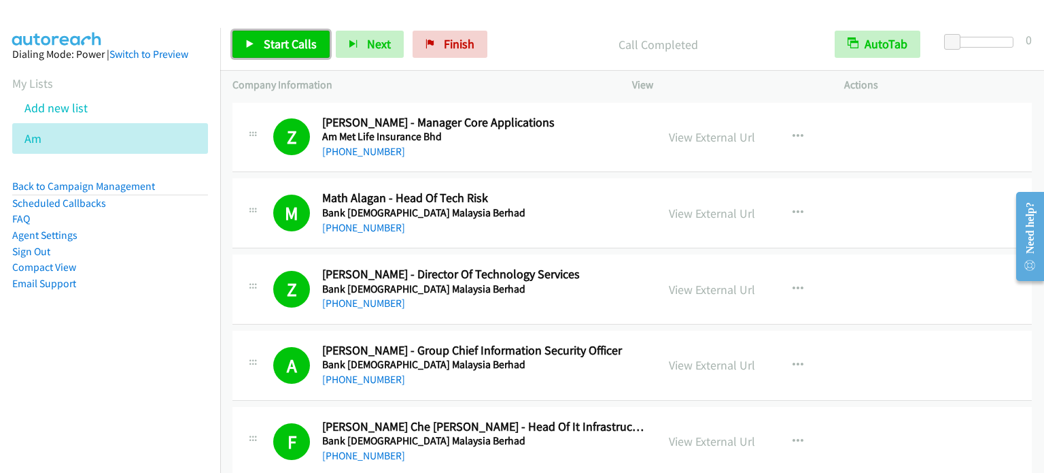
click at [292, 46] on span "Start Calls" at bounding box center [290, 44] width 53 height 16
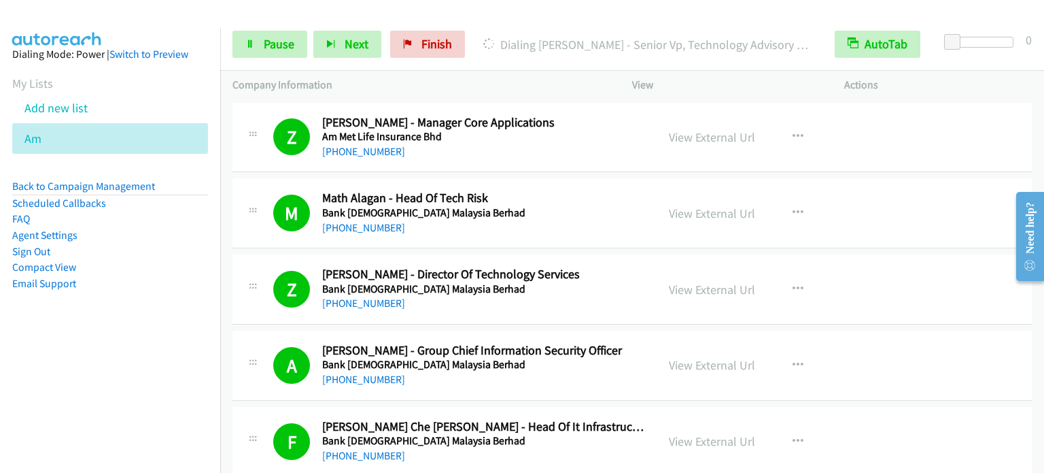
click at [150, 345] on aside "Dialing Mode: Power | Switch to Preview My Lists Add new list Am Back to Campai…" at bounding box center [110, 190] width 220 height 325
click at [267, 48] on span "Pause" at bounding box center [279, 44] width 31 height 16
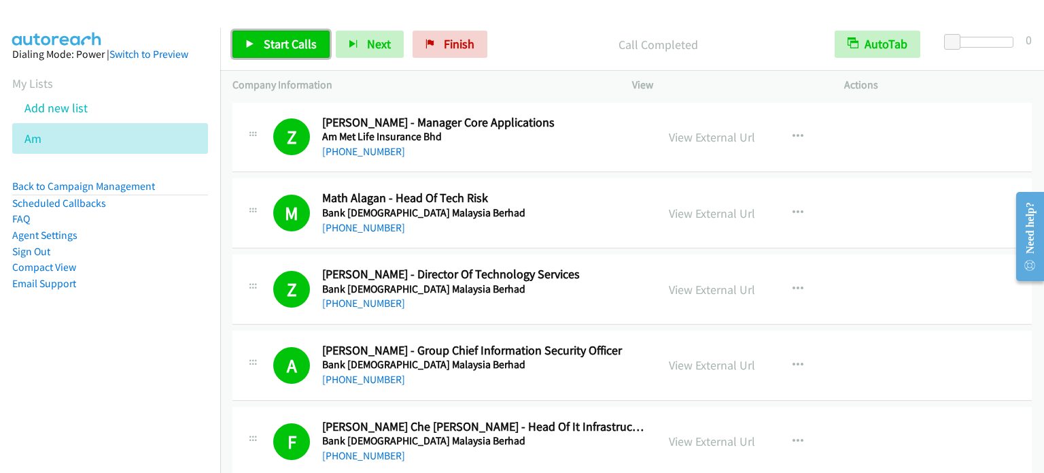
click at [271, 49] on span "Start Calls" at bounding box center [290, 44] width 53 height 16
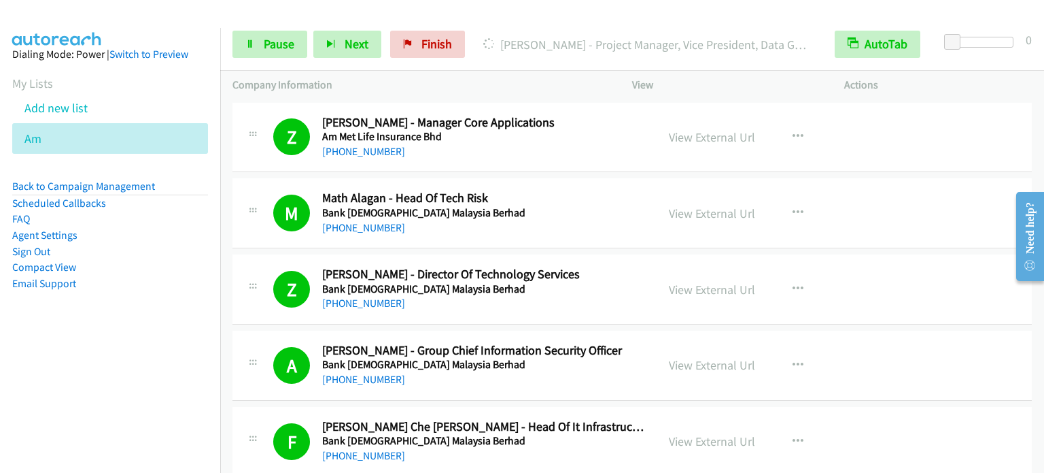
click at [171, 329] on aside "Dialing Mode: Power | Switch to Preview My Lists Add new list Am Back to Campai…" at bounding box center [110, 190] width 220 height 325
click at [260, 49] on link "Pause" at bounding box center [270, 44] width 75 height 27
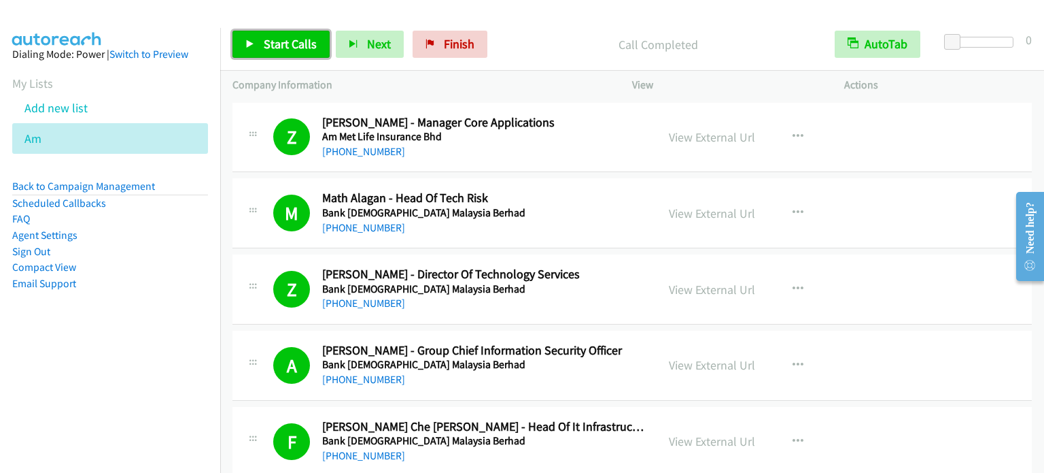
click at [246, 48] on icon at bounding box center [250, 45] width 10 height 10
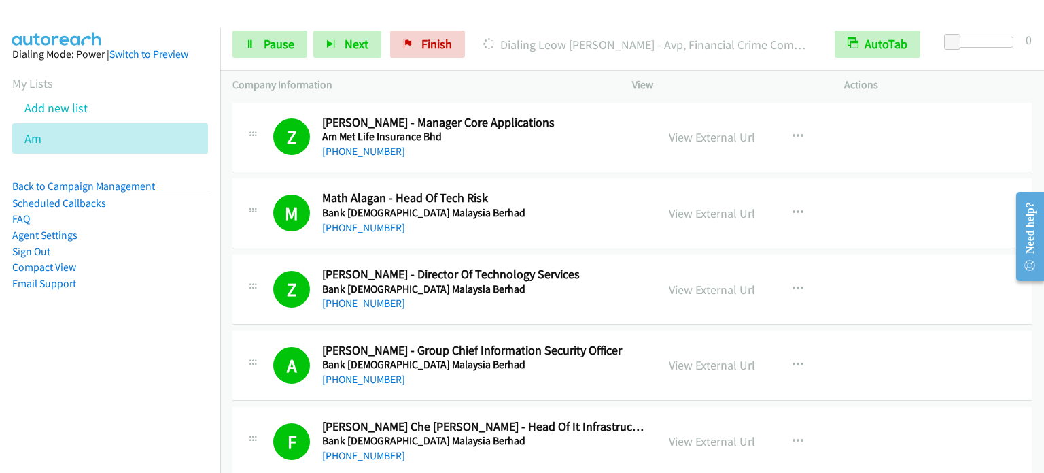
click at [140, 344] on aside "Dialing Mode: Power | Switch to Preview My Lists Add new list Am Back to Campai…" at bounding box center [110, 190] width 220 height 325
click at [272, 37] on span "Pause" at bounding box center [279, 44] width 31 height 16
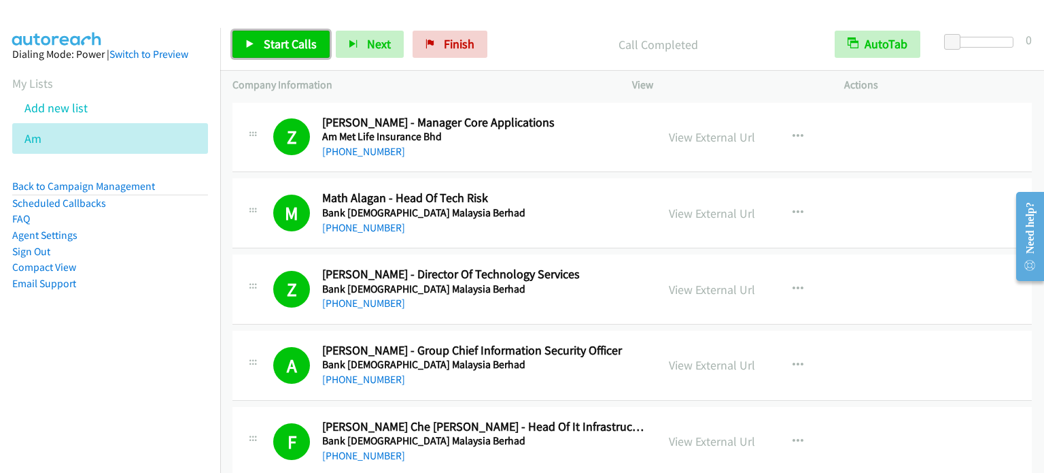
click at [275, 39] on span "Start Calls" at bounding box center [290, 44] width 53 height 16
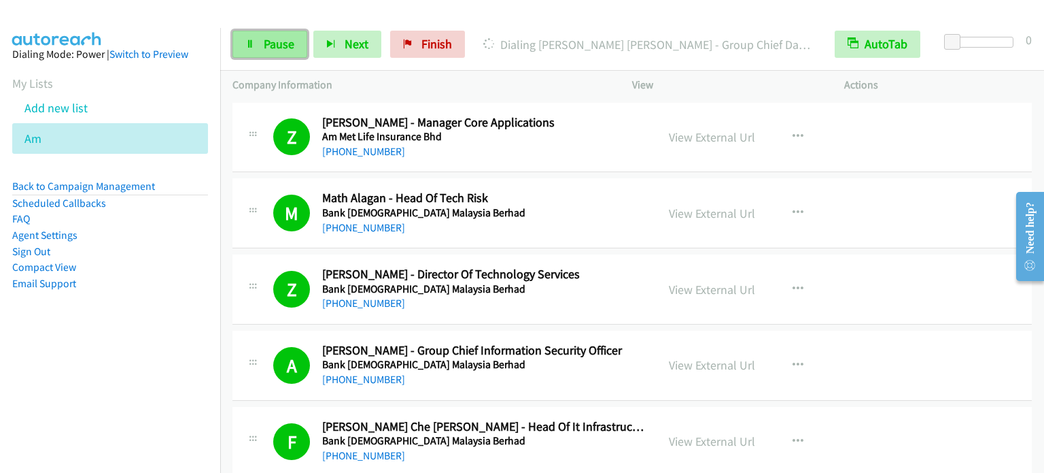
click at [270, 48] on span "Pause" at bounding box center [279, 44] width 31 height 16
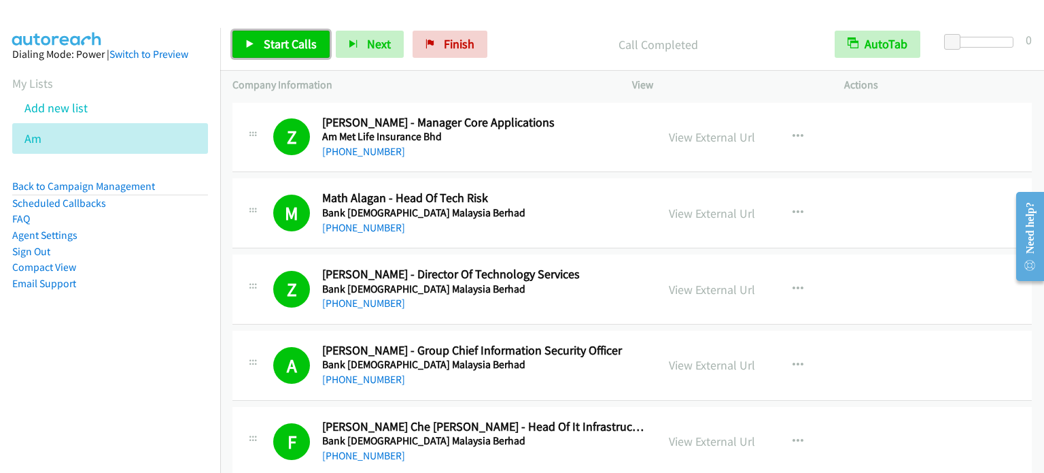
click at [300, 46] on span "Start Calls" at bounding box center [290, 44] width 53 height 16
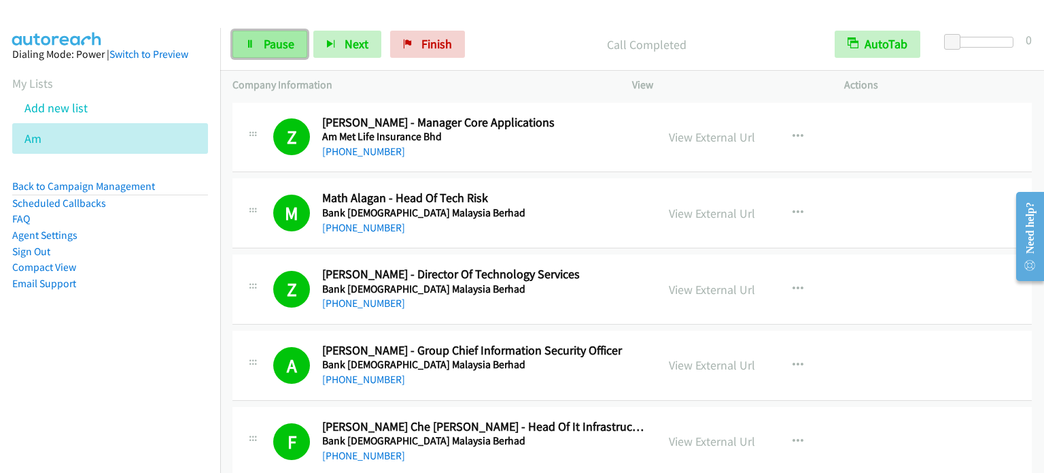
click at [273, 56] on link "Pause" at bounding box center [270, 44] width 75 height 27
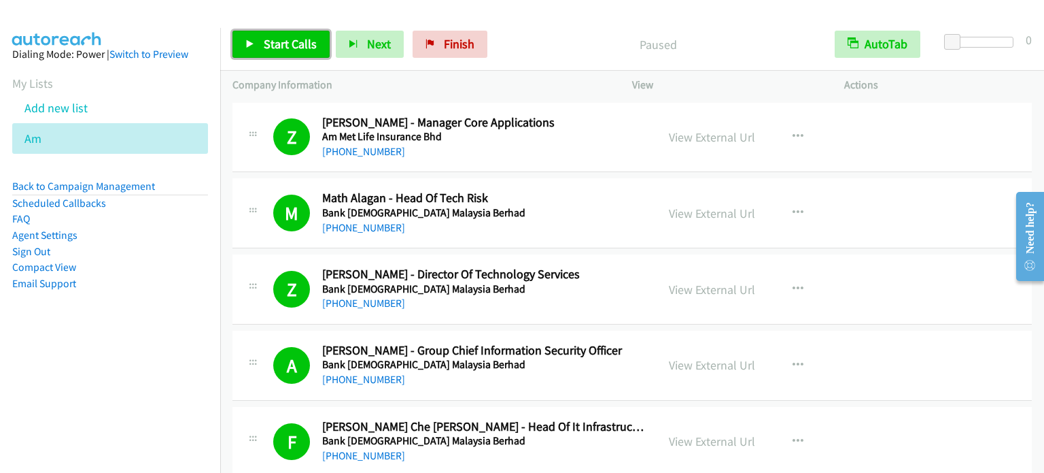
click at [269, 49] on span "Start Calls" at bounding box center [290, 44] width 53 height 16
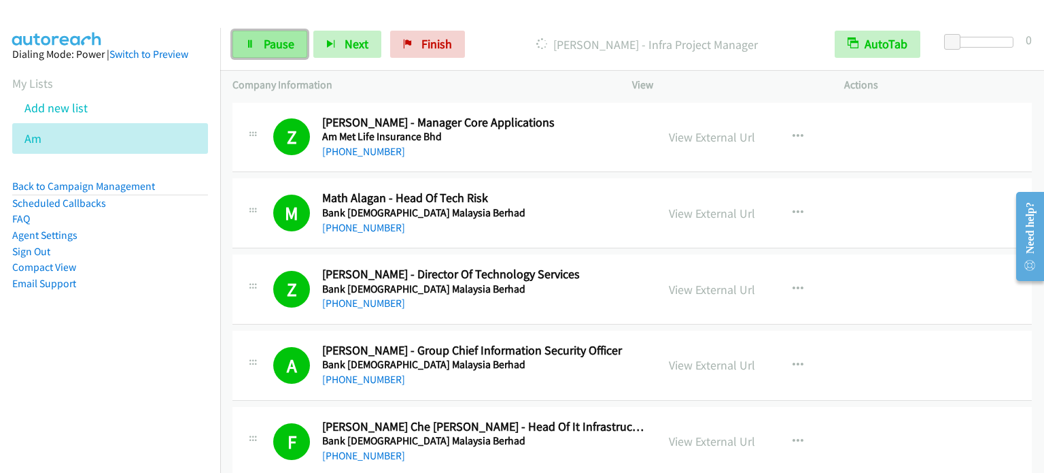
click at [299, 35] on link "Pause" at bounding box center [270, 44] width 75 height 27
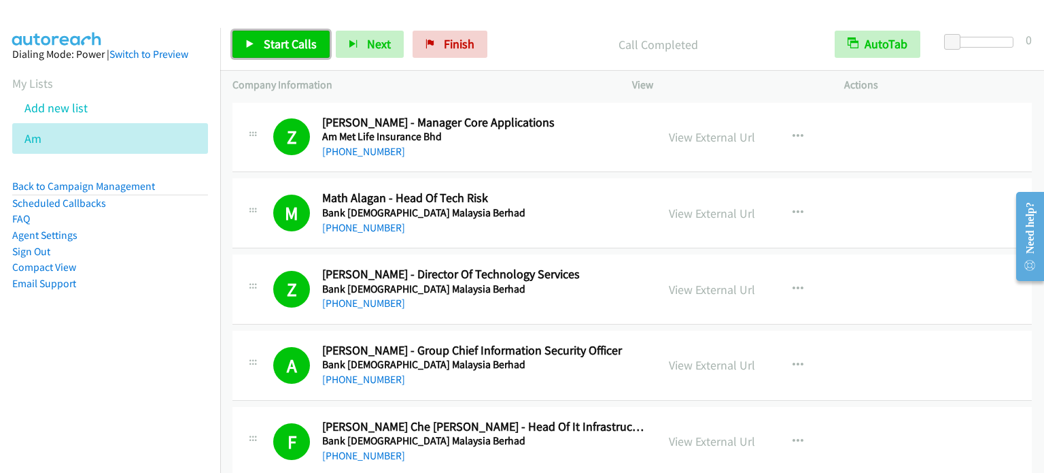
click at [292, 44] on span "Start Calls" at bounding box center [290, 44] width 53 height 16
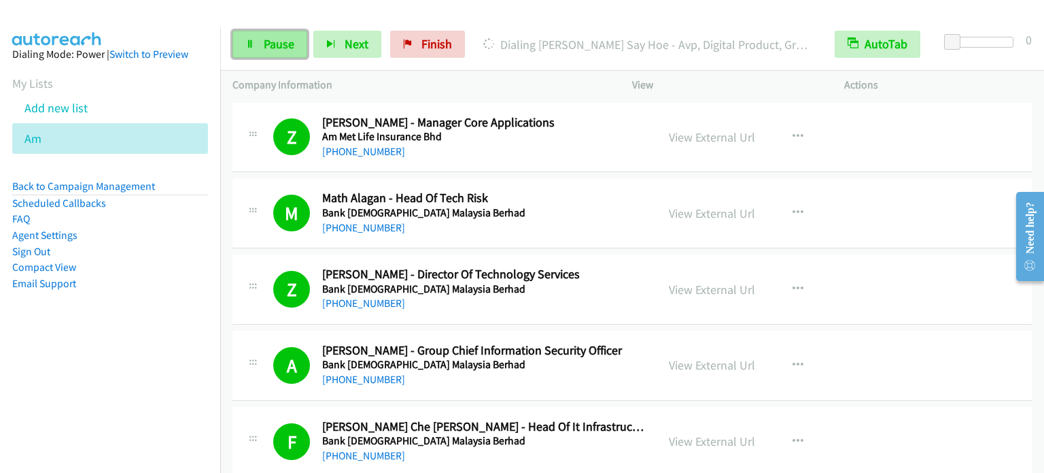
click at [285, 45] on span "Pause" at bounding box center [279, 44] width 31 height 16
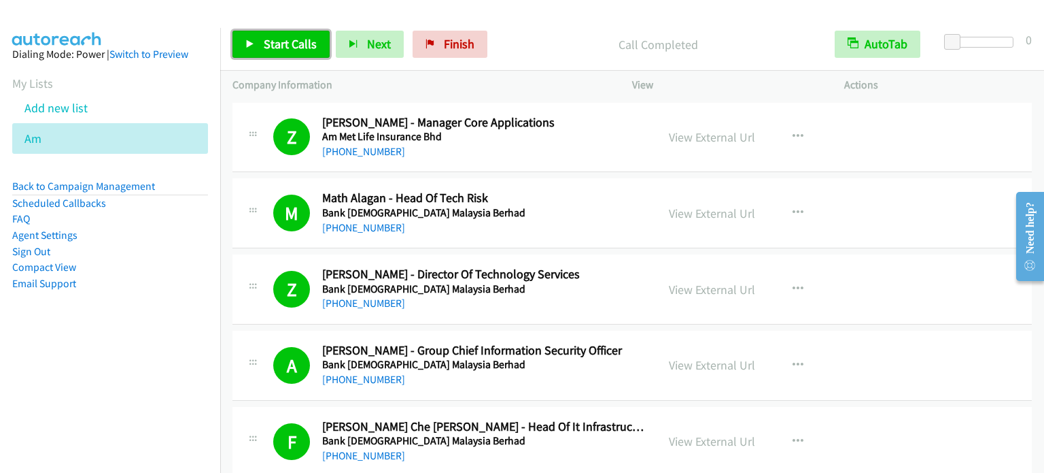
click at [275, 48] on span "Start Calls" at bounding box center [290, 44] width 53 height 16
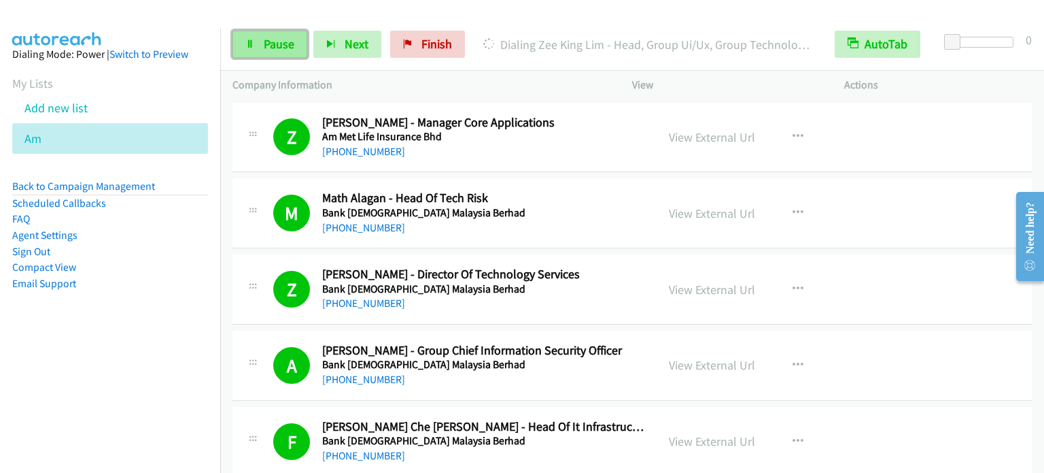
click at [281, 40] on span "Pause" at bounding box center [279, 44] width 31 height 16
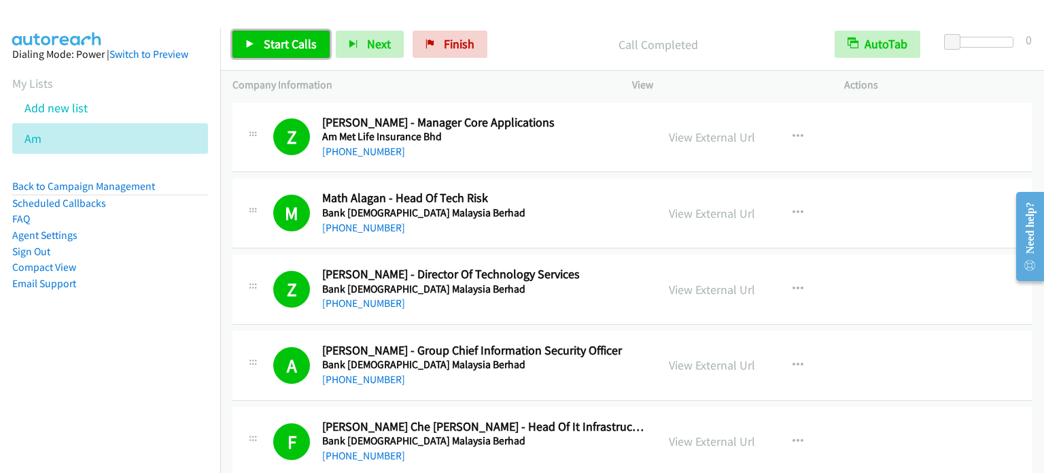
click at [298, 37] on span "Start Calls" at bounding box center [290, 44] width 53 height 16
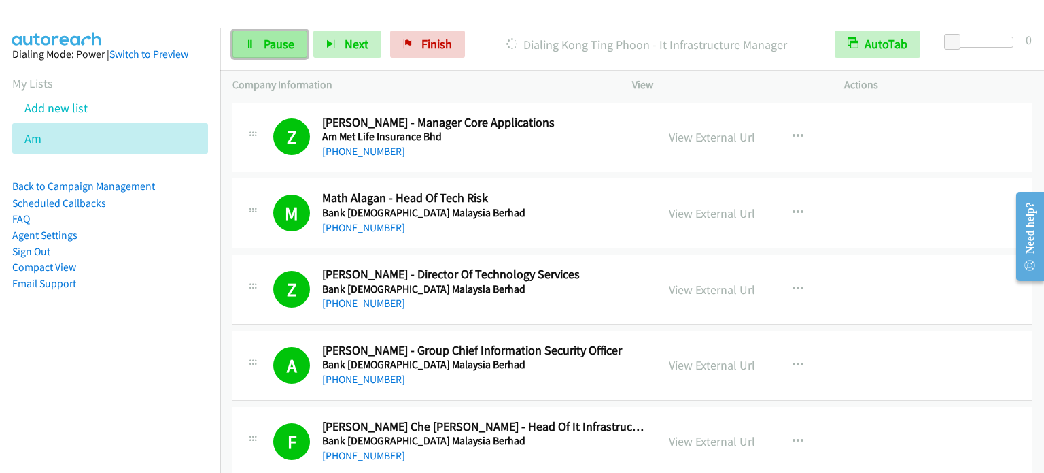
click at [282, 42] on span "Pause" at bounding box center [279, 44] width 31 height 16
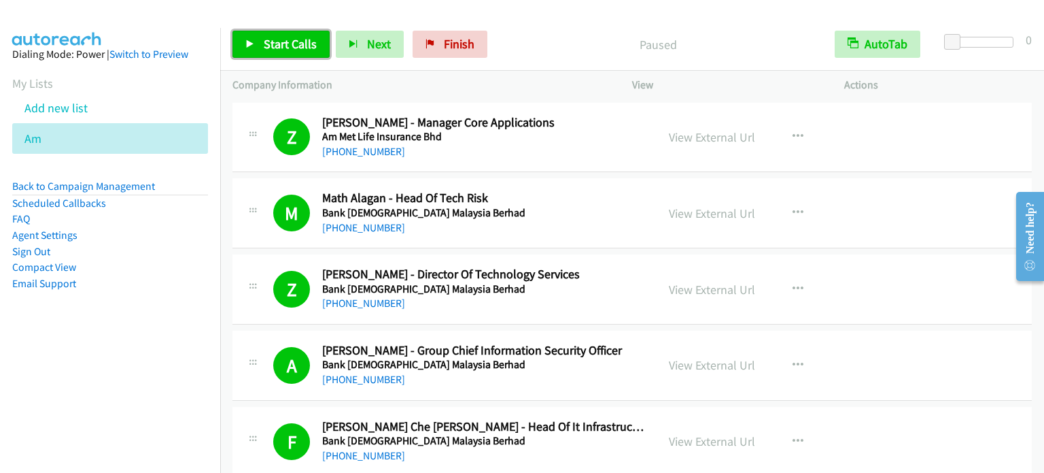
click at [282, 42] on span "Start Calls" at bounding box center [290, 44] width 53 height 16
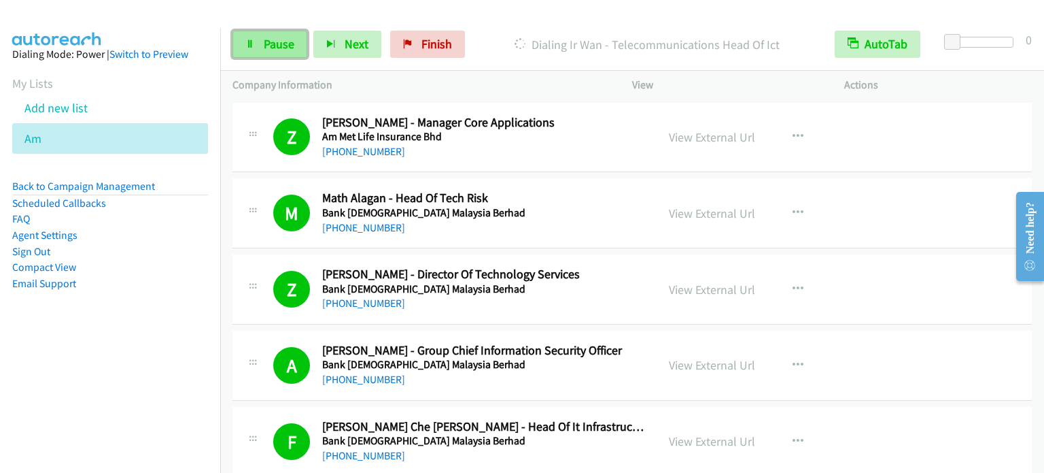
click at [262, 56] on link "Pause" at bounding box center [270, 44] width 75 height 27
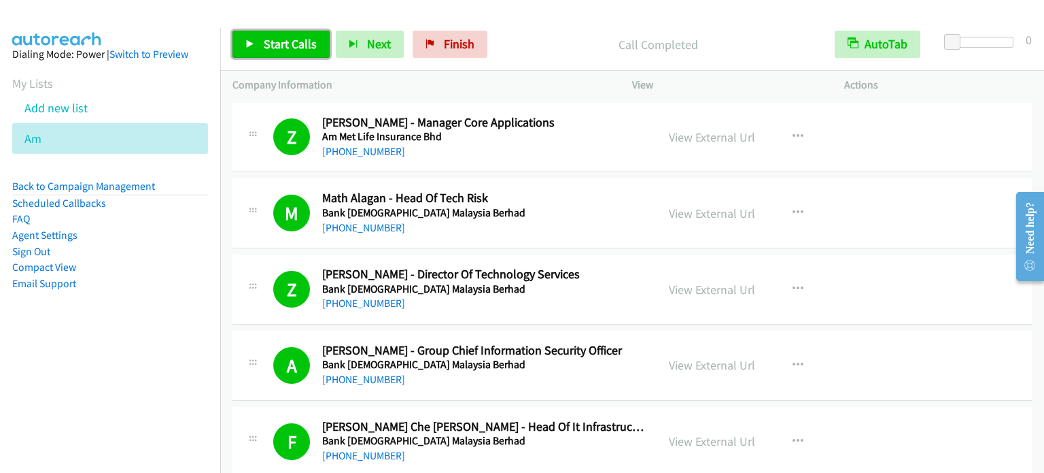
drag, startPoint x: 297, startPoint y: 43, endPoint x: 423, endPoint y: 5, distance: 131.4
click at [298, 42] on span "Start Calls" at bounding box center [290, 44] width 53 height 16
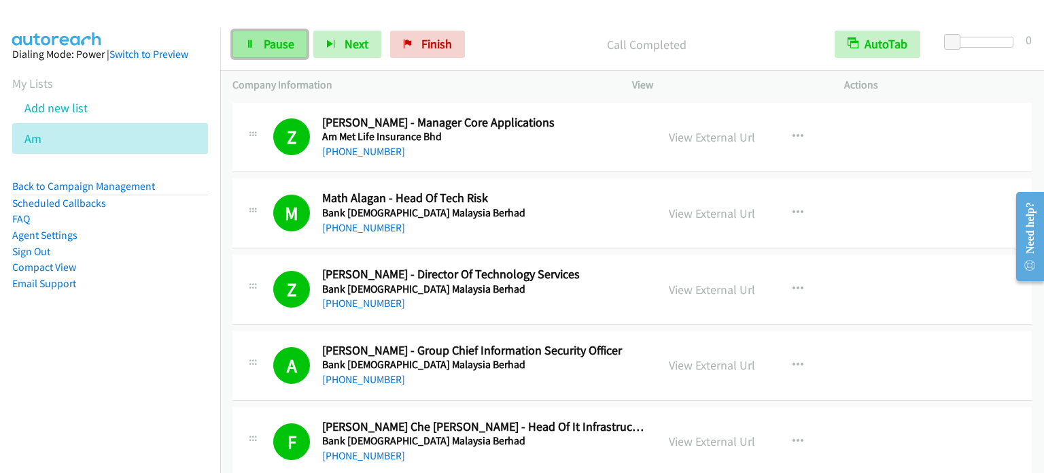
click at [277, 40] on span "Pause" at bounding box center [279, 44] width 31 height 16
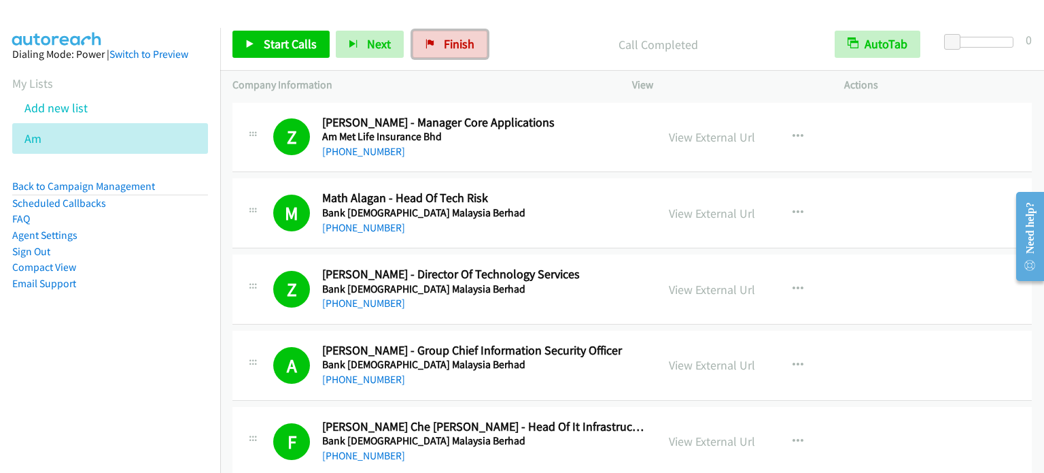
click at [444, 46] on span "Finish" at bounding box center [459, 44] width 31 height 16
